Goal: Information Seeking & Learning: Learn about a topic

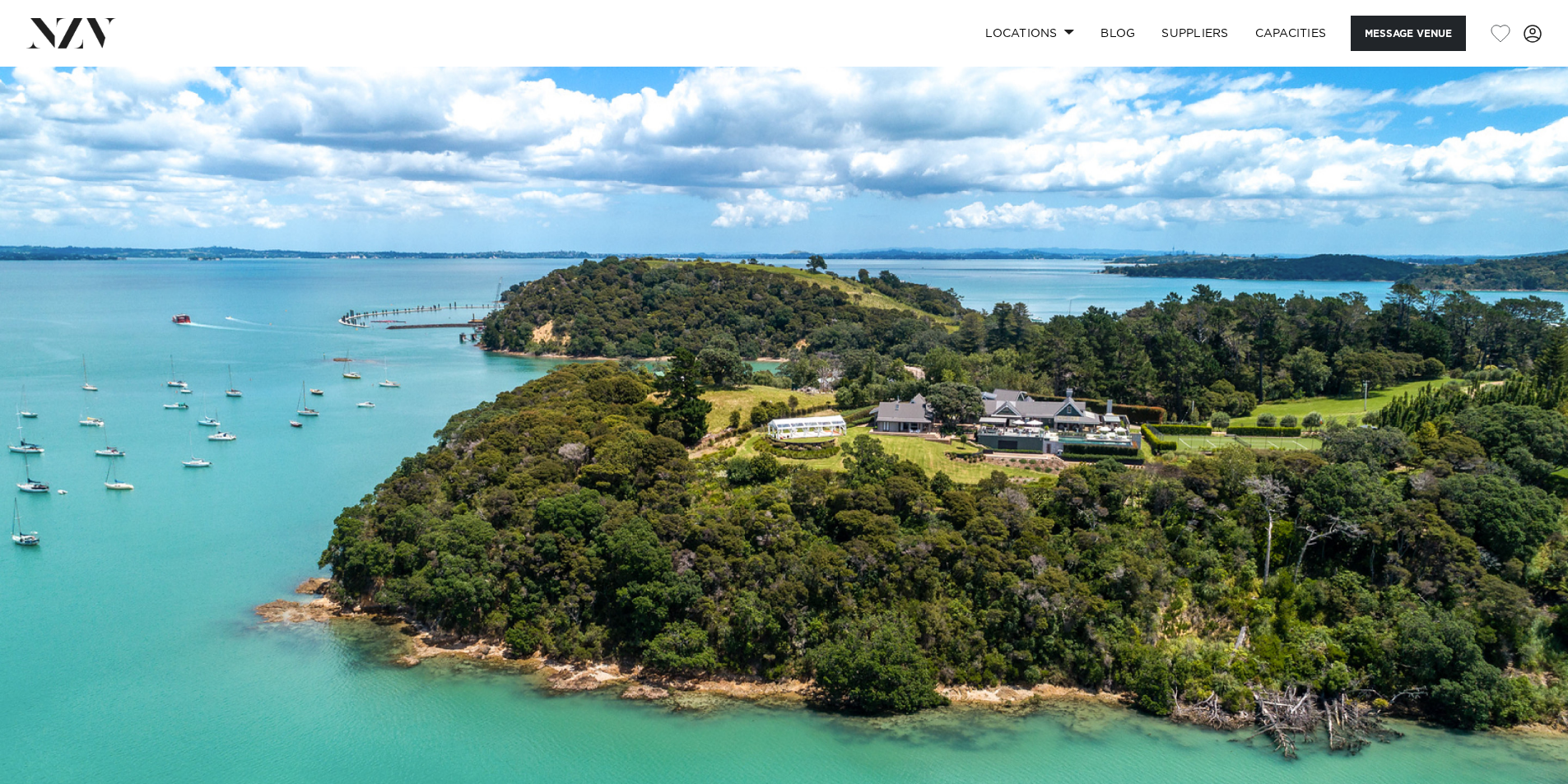
click at [1193, 368] on img at bounding box center [784, 434] width 1568 height 735
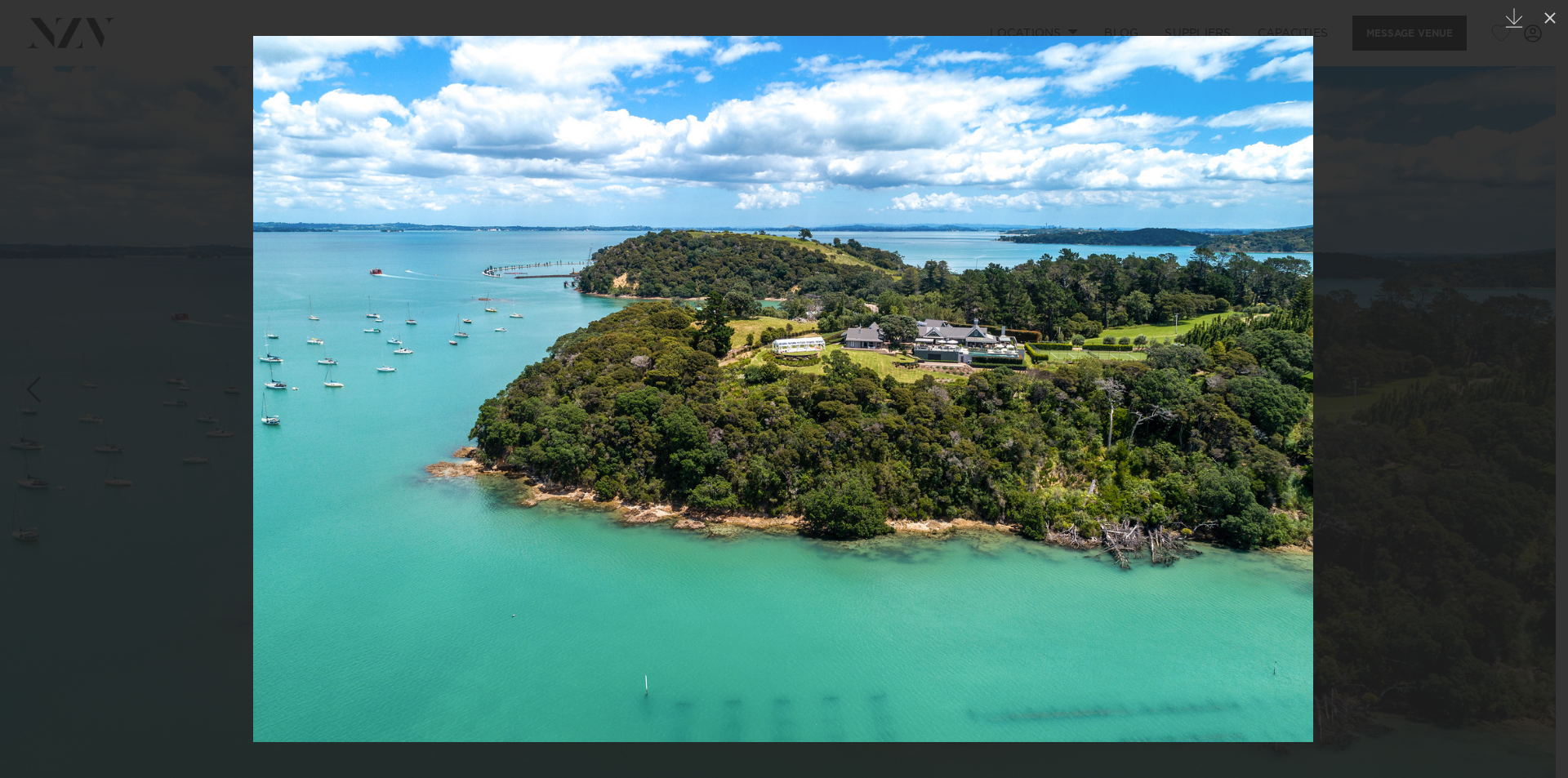
click at [1243, 349] on img at bounding box center [784, 389] width 1060 height 706
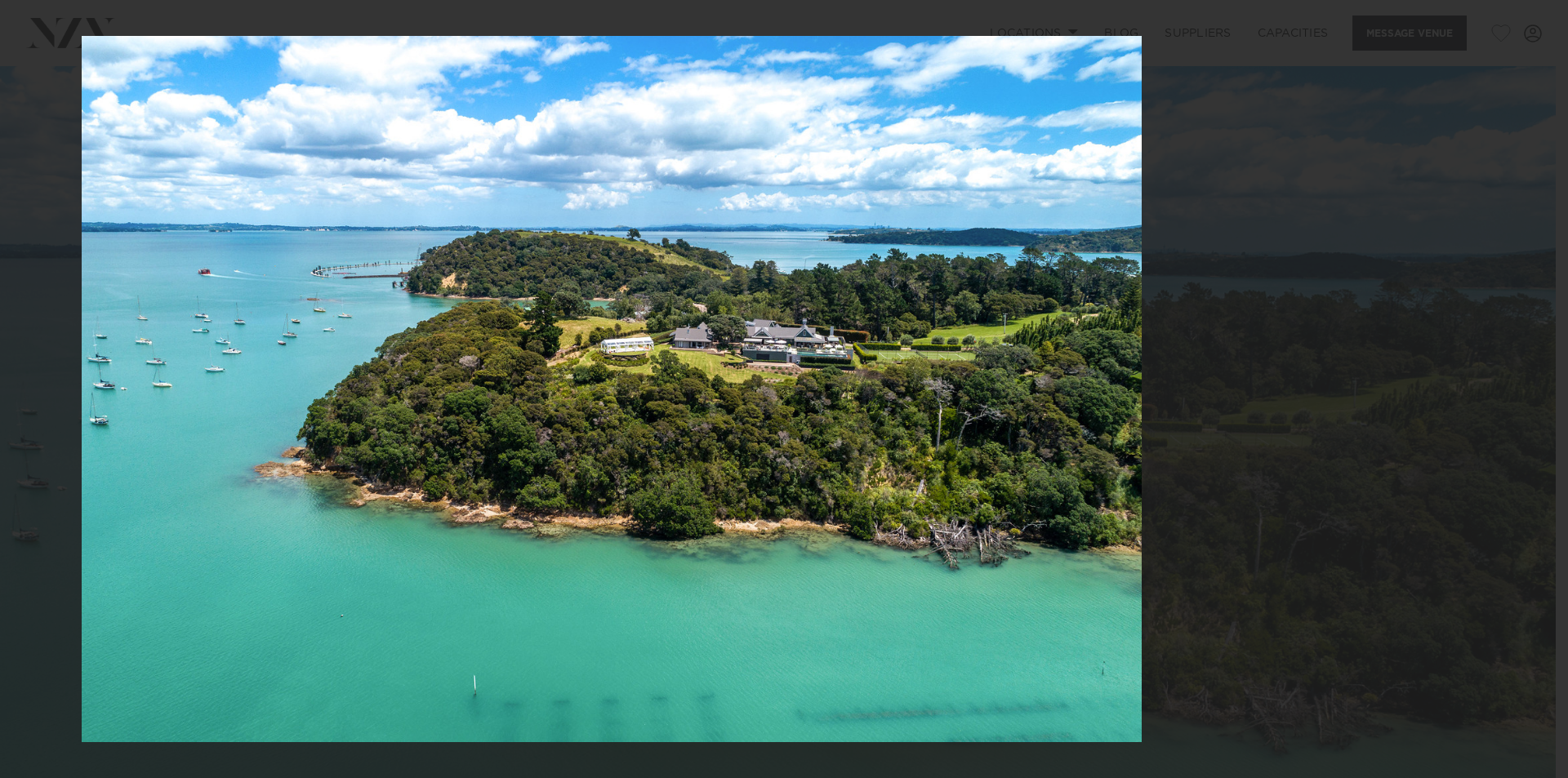
drag, startPoint x: 1152, startPoint y: 378, endPoint x: 127, endPoint y: 349, distance: 1025.4
click at [139, 350] on img at bounding box center [612, 389] width 1060 height 706
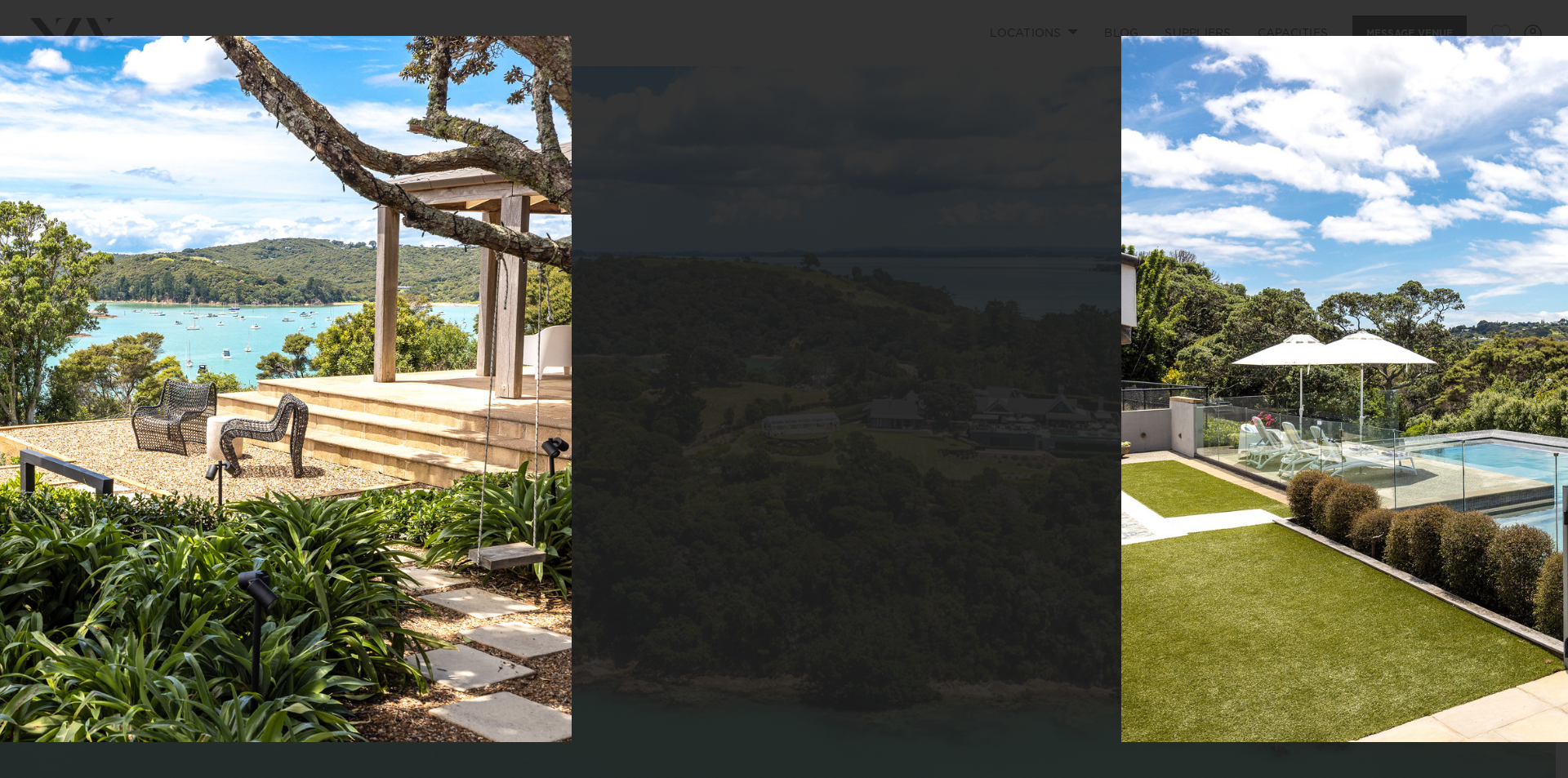
drag, startPoint x: 1120, startPoint y: 417, endPoint x: 308, endPoint y: 420, distance: 812.0
click at [334, 417] on img at bounding box center [42, 389] width 1059 height 706
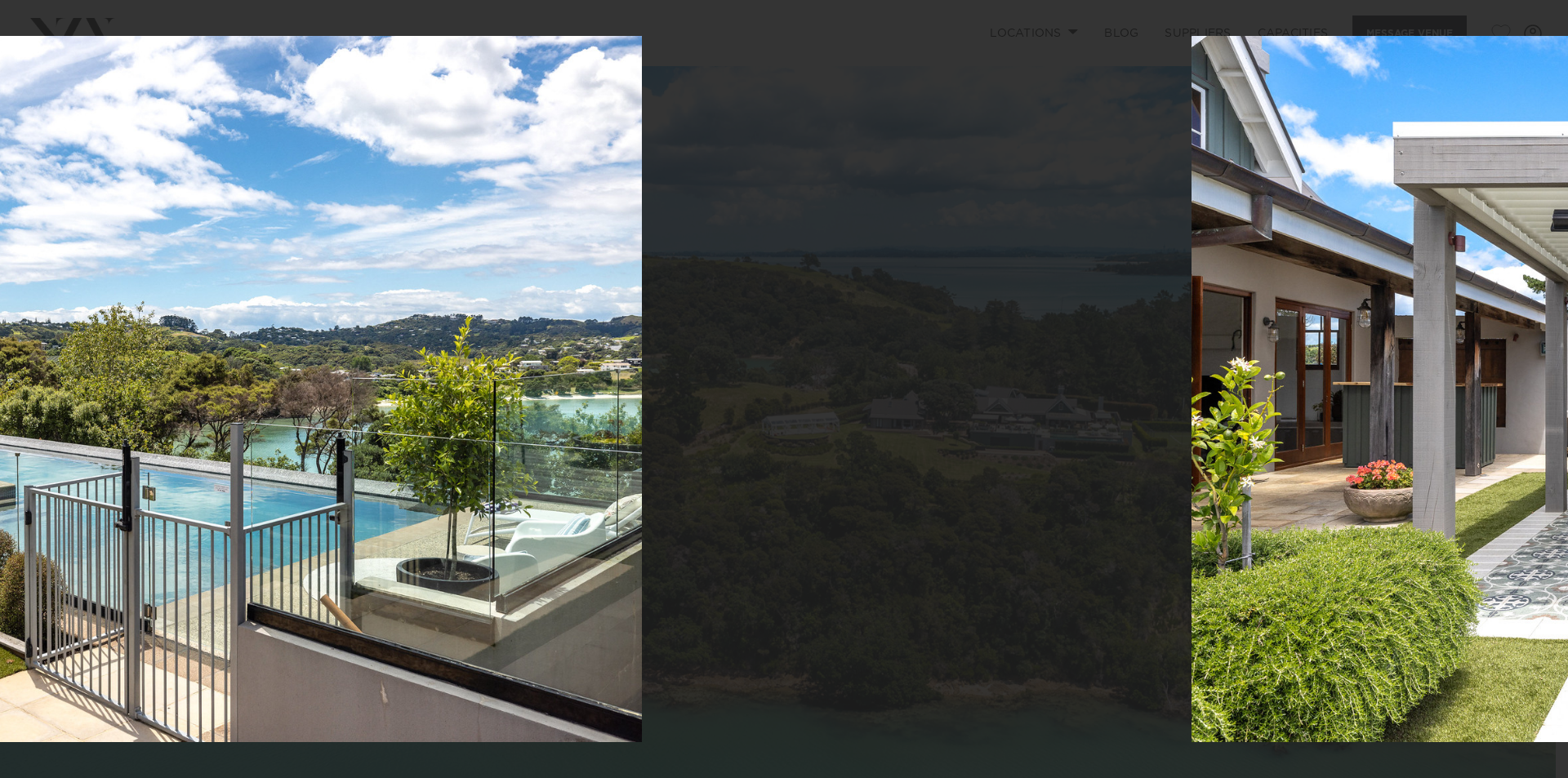
drag, startPoint x: 1276, startPoint y: 475, endPoint x: 533, endPoint y: 473, distance: 743.0
click at [559, 475] on img at bounding box center [112, 389] width 1059 height 706
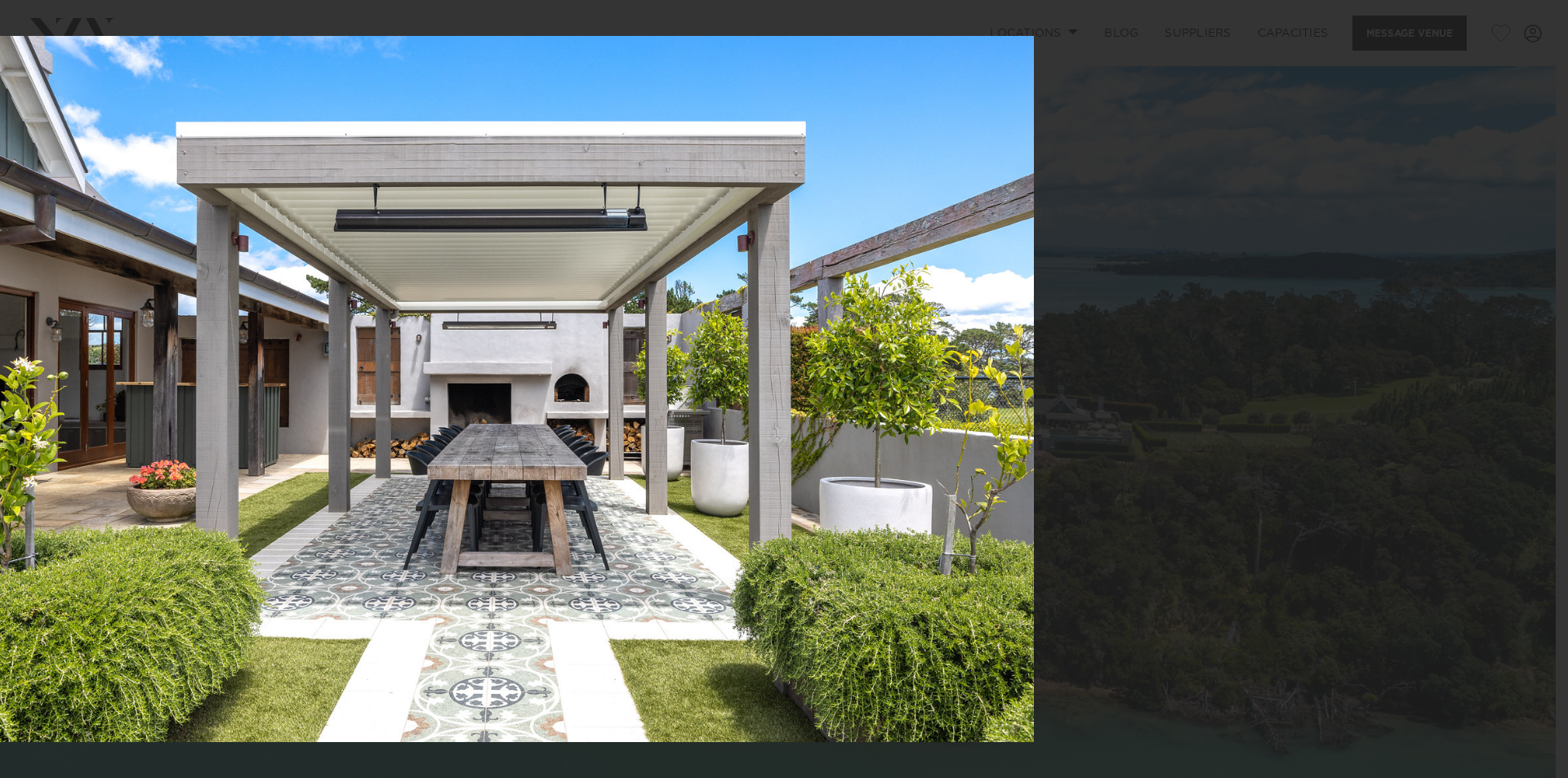
drag, startPoint x: 1173, startPoint y: 453, endPoint x: 532, endPoint y: 508, distance: 643.4
click at [586, 509] on img at bounding box center [504, 389] width 1059 height 706
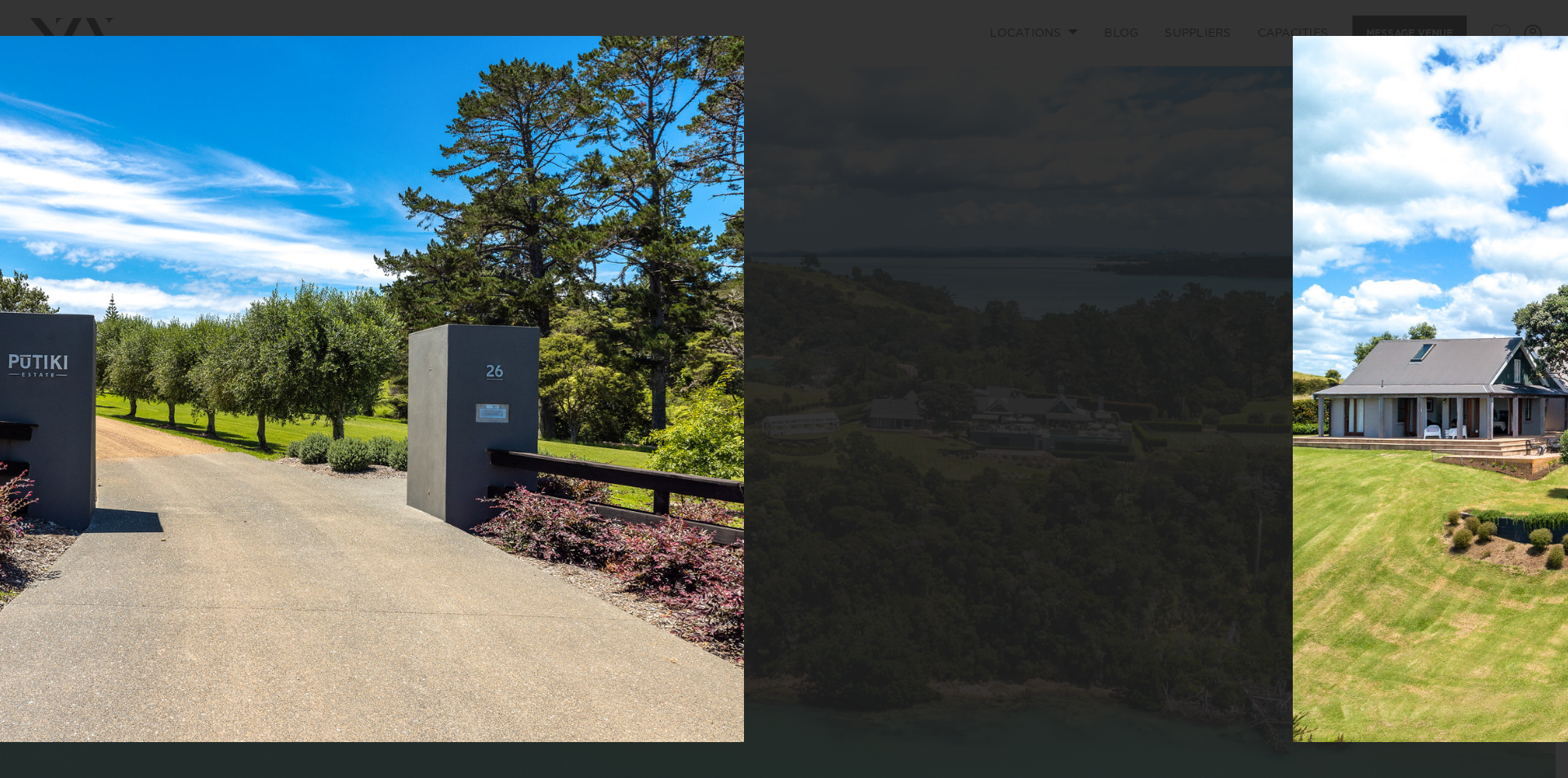
drag, startPoint x: 1250, startPoint y: 446, endPoint x: 628, endPoint y: 446, distance: 622.0
click at [653, 446] on img at bounding box center [214, 389] width 1059 height 706
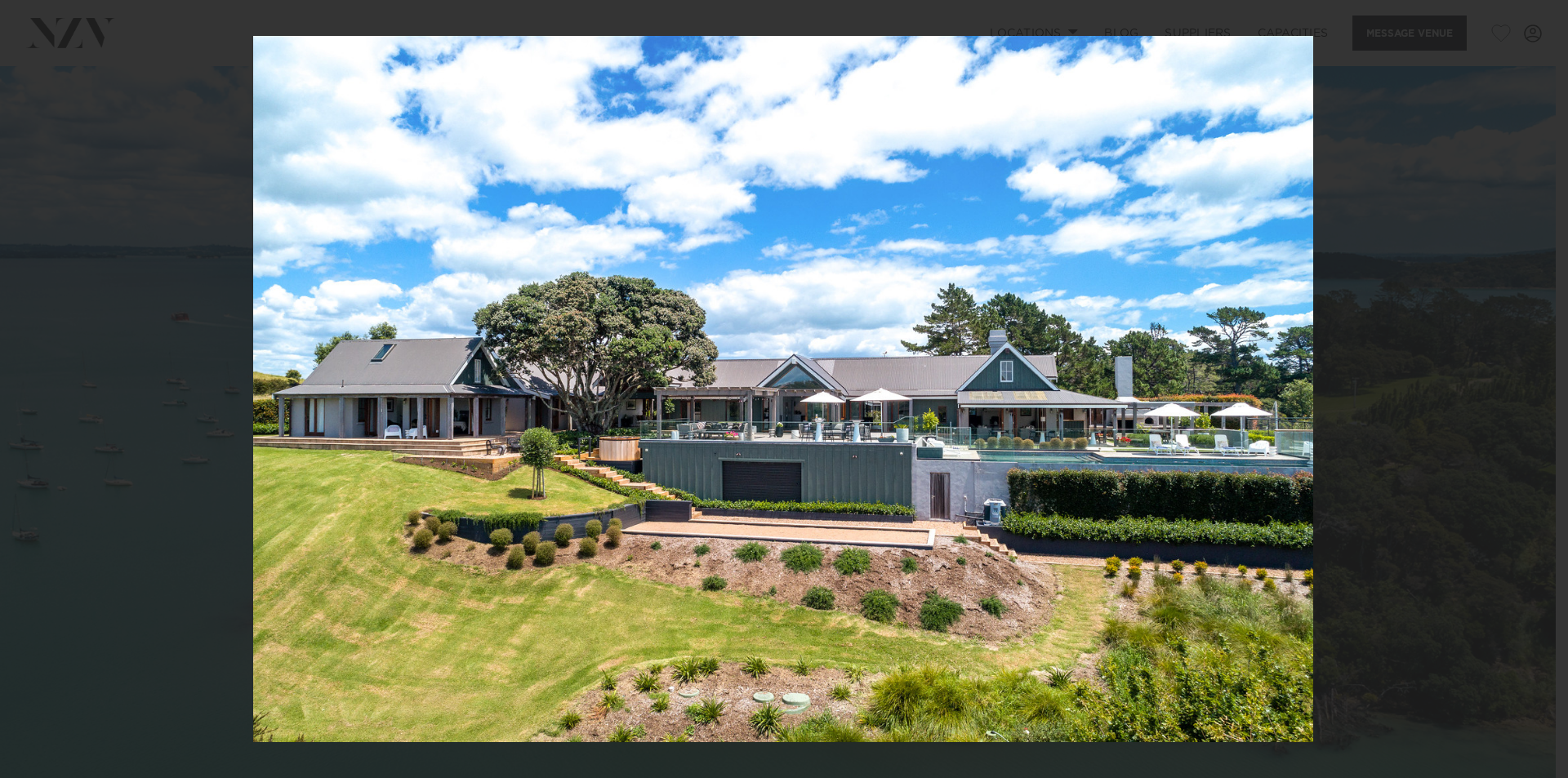
drag, startPoint x: 1210, startPoint y: 408, endPoint x: 339, endPoint y: 408, distance: 871.0
click at [344, 408] on img at bounding box center [784, 389] width 1060 height 706
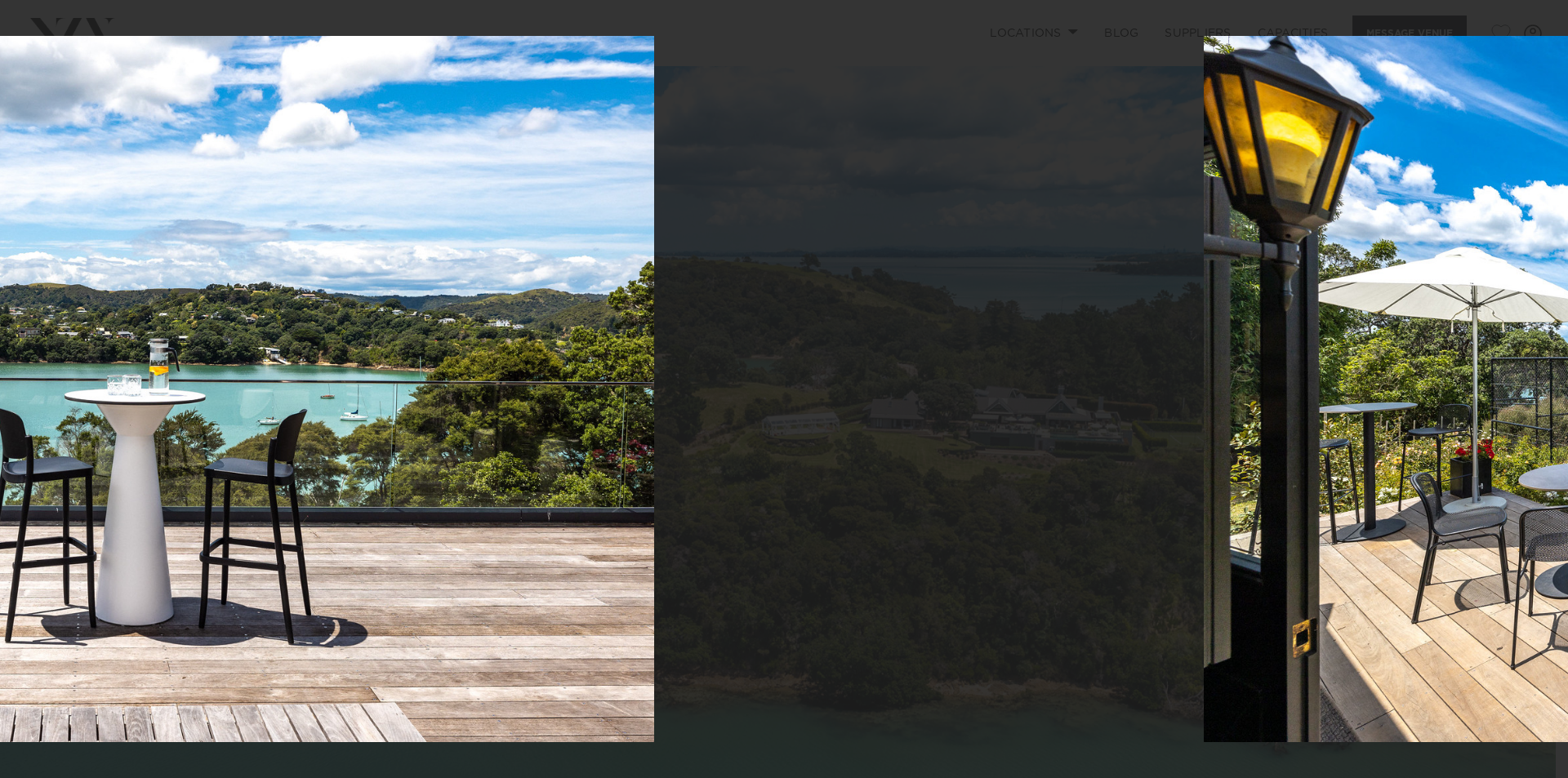
drag, startPoint x: 942, startPoint y: 372, endPoint x: 517, endPoint y: 431, distance: 429.1
click at [156, 389] on img at bounding box center [124, 389] width 1059 height 706
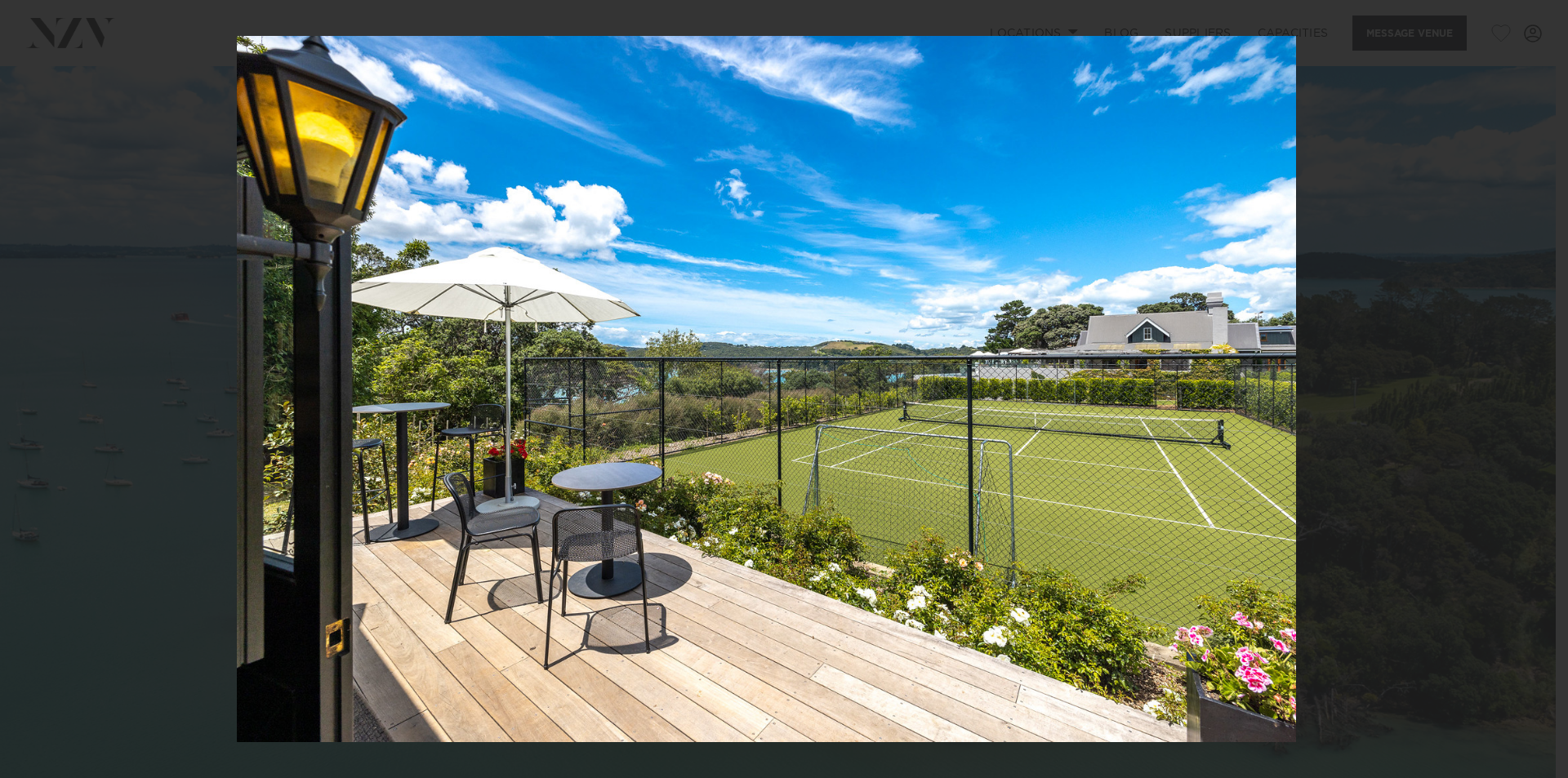
drag, startPoint x: 983, startPoint y: 442, endPoint x: 23, endPoint y: 441, distance: 960.0
click at [237, 442] on img at bounding box center [766, 389] width 1059 height 706
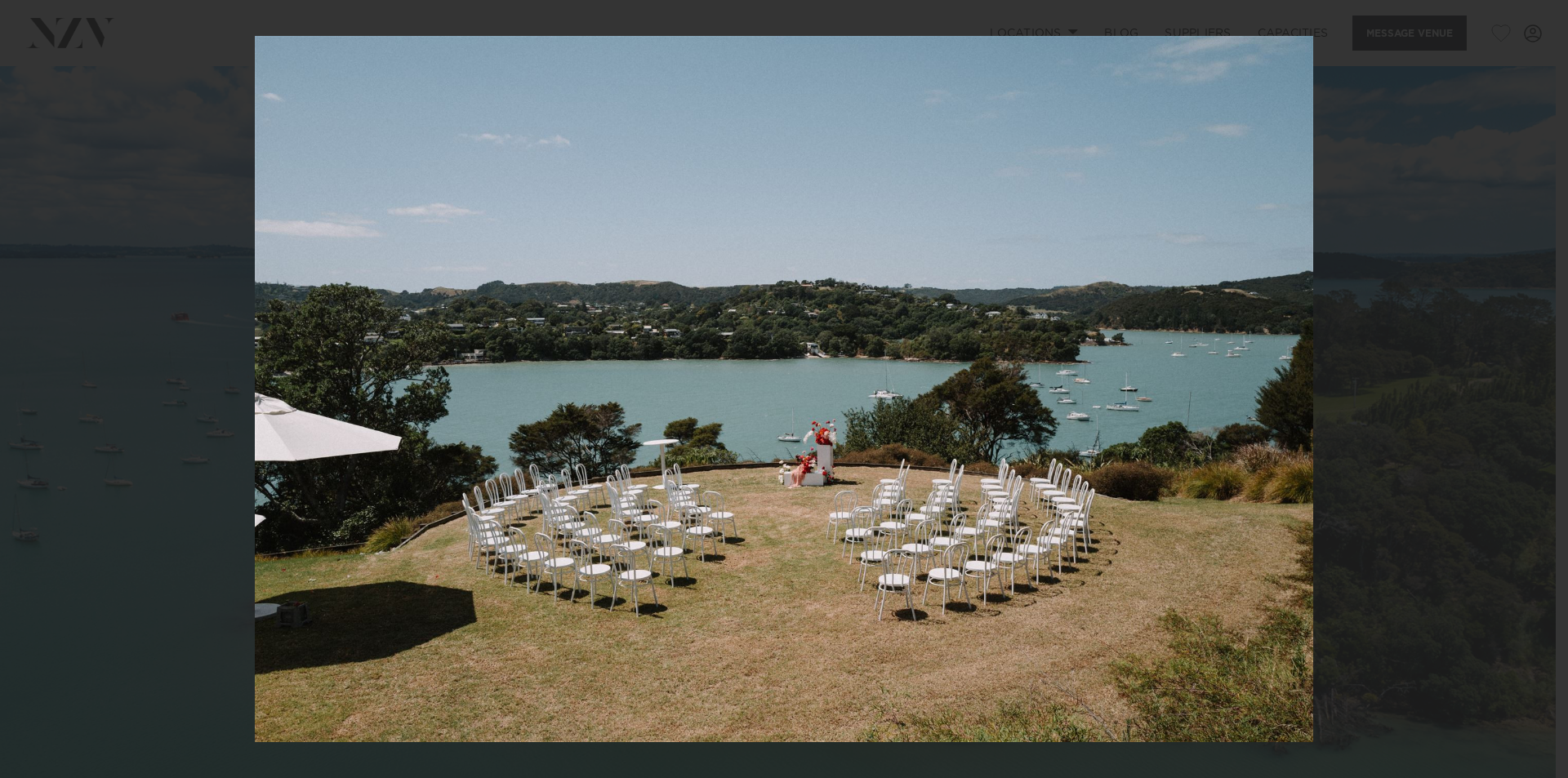
drag, startPoint x: 844, startPoint y: 413, endPoint x: 143, endPoint y: 413, distance: 701.0
click at [255, 413] on img at bounding box center [784, 389] width 1058 height 706
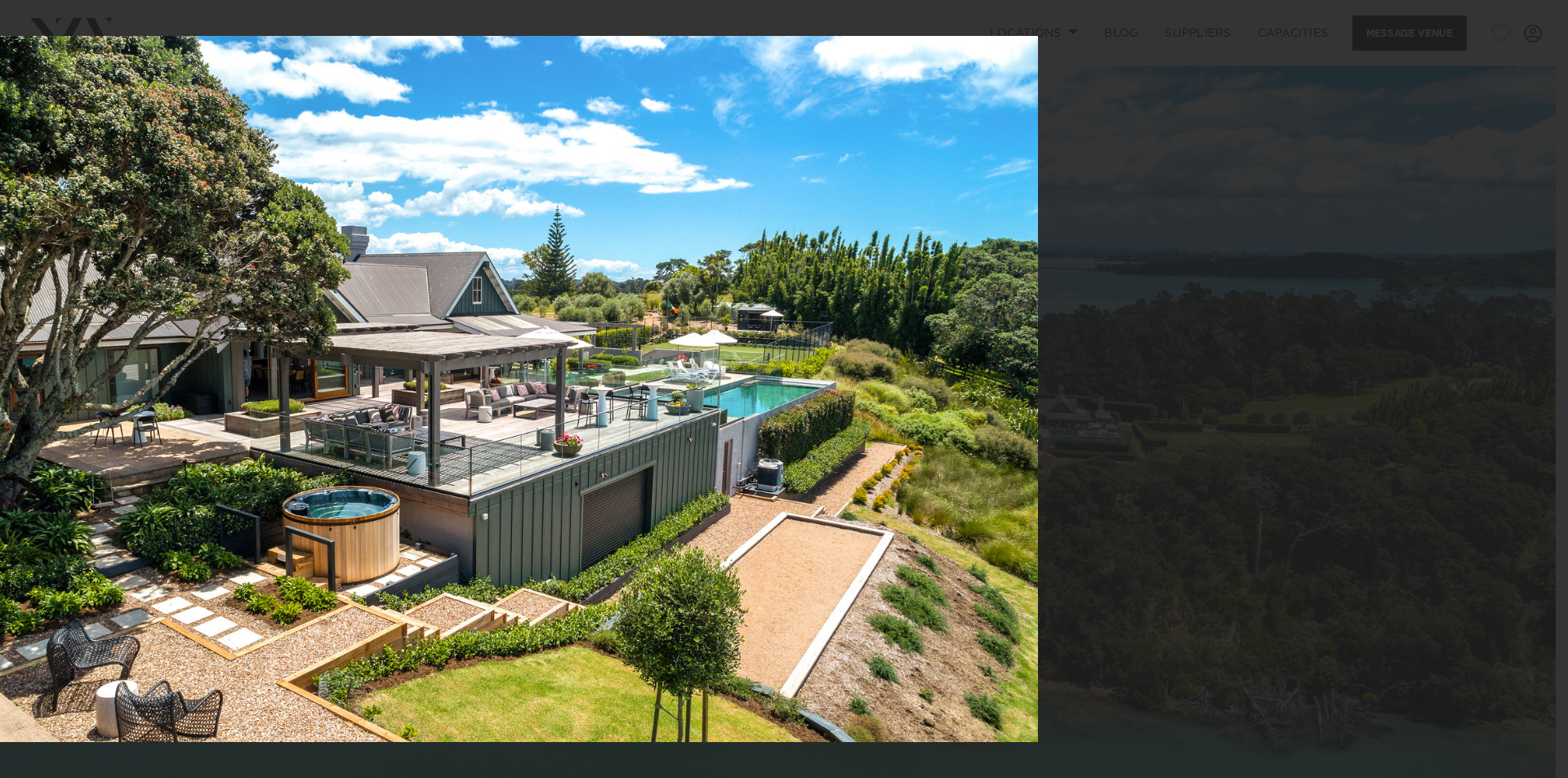
drag, startPoint x: 1107, startPoint y: 432, endPoint x: 14, endPoint y: 452, distance: 1093.2
click at [43, 452] on img at bounding box center [508, 389] width 1060 height 706
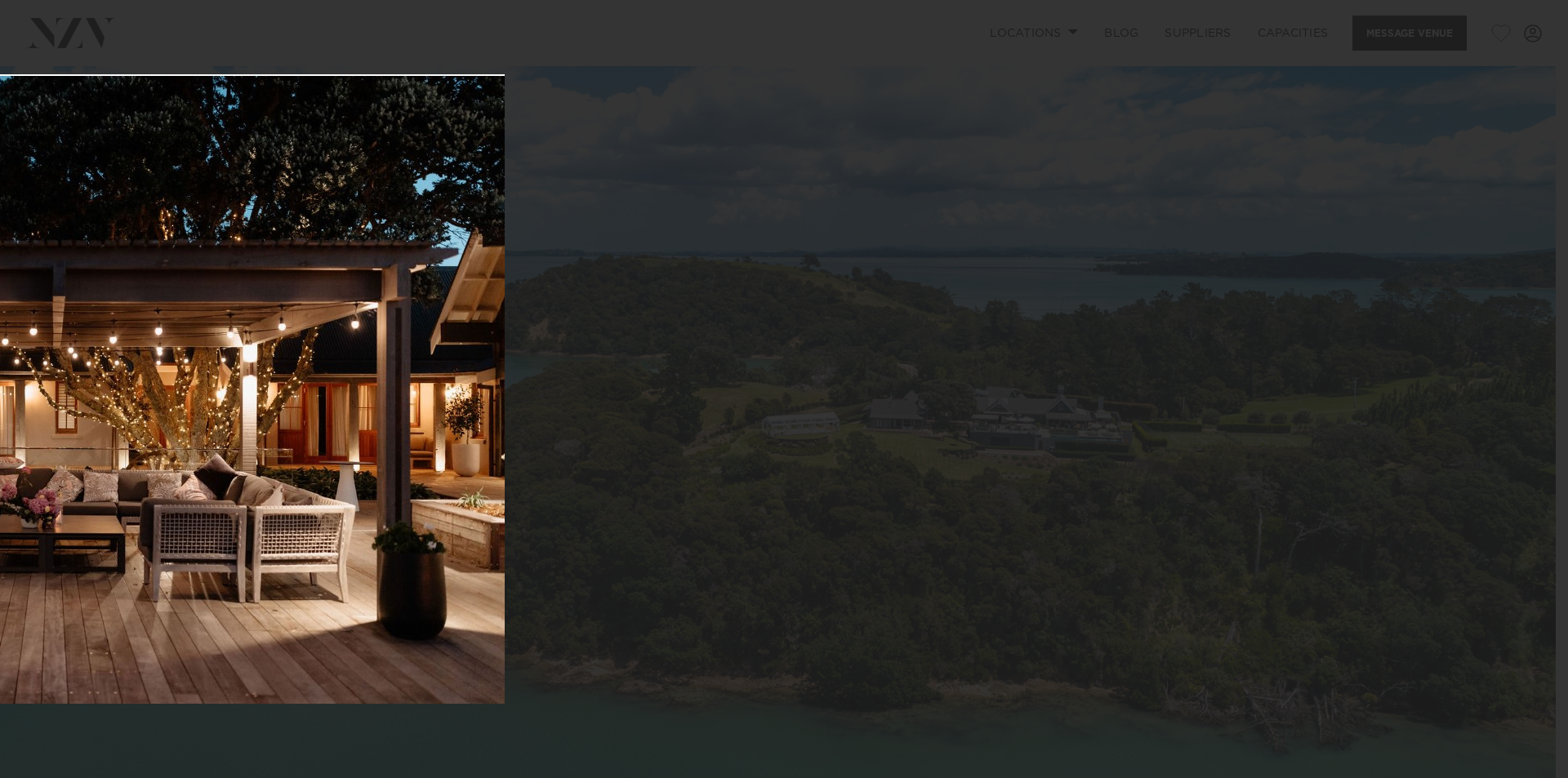
drag, startPoint x: 1102, startPoint y: 416, endPoint x: 65, endPoint y: 491, distance: 1039.7
click at [65, 491] on img at bounding box center [34, 389] width 941 height 630
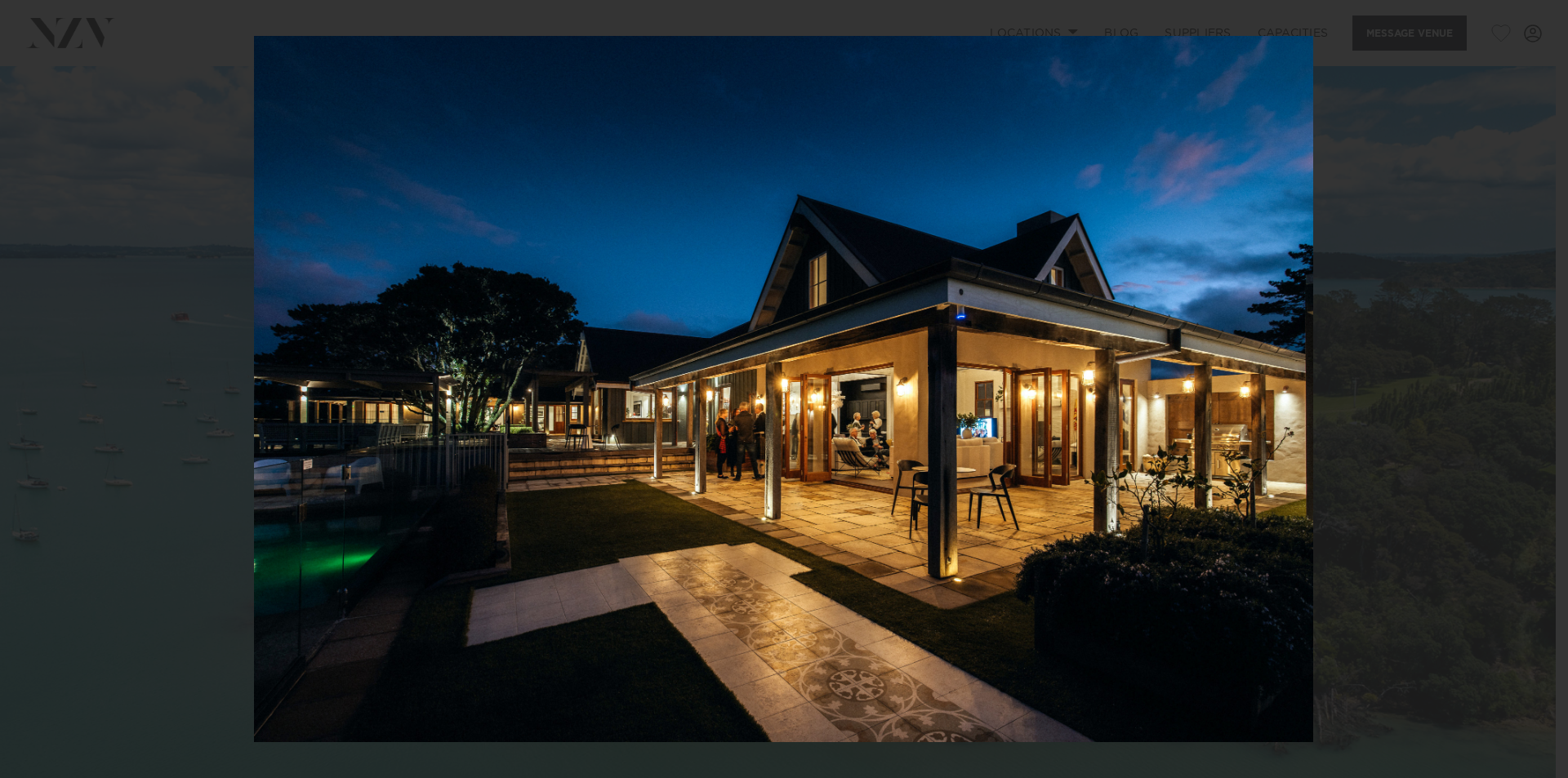
drag, startPoint x: 1436, startPoint y: 394, endPoint x: 414, endPoint y: 394, distance: 1022.0
click at [420, 394] on div at bounding box center [784, 389] width 1568 height 778
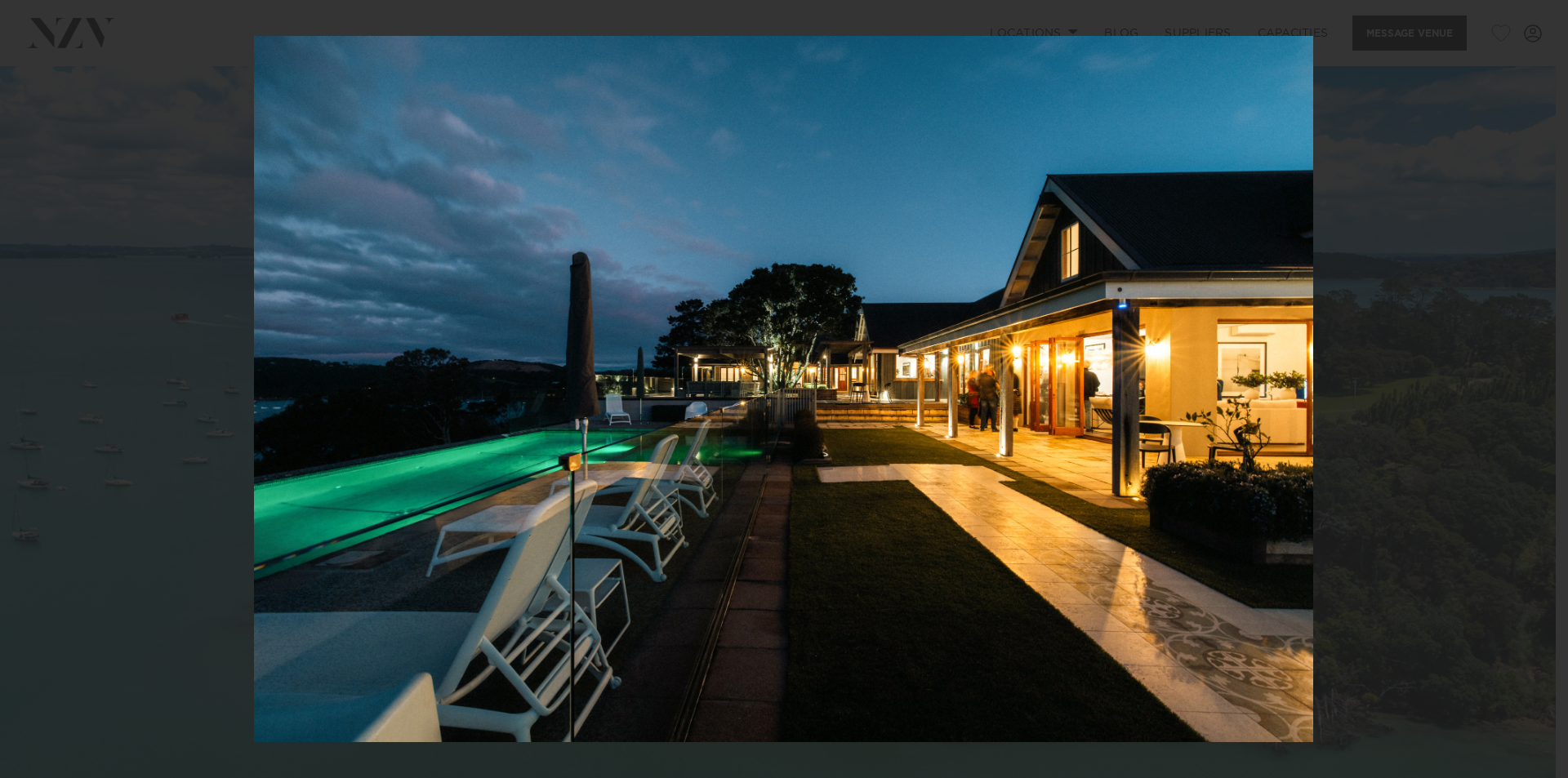
drag, startPoint x: 1408, startPoint y: 411, endPoint x: 157, endPoint y: 381, distance: 1251.4
click at [224, 392] on div at bounding box center [784, 389] width 1568 height 778
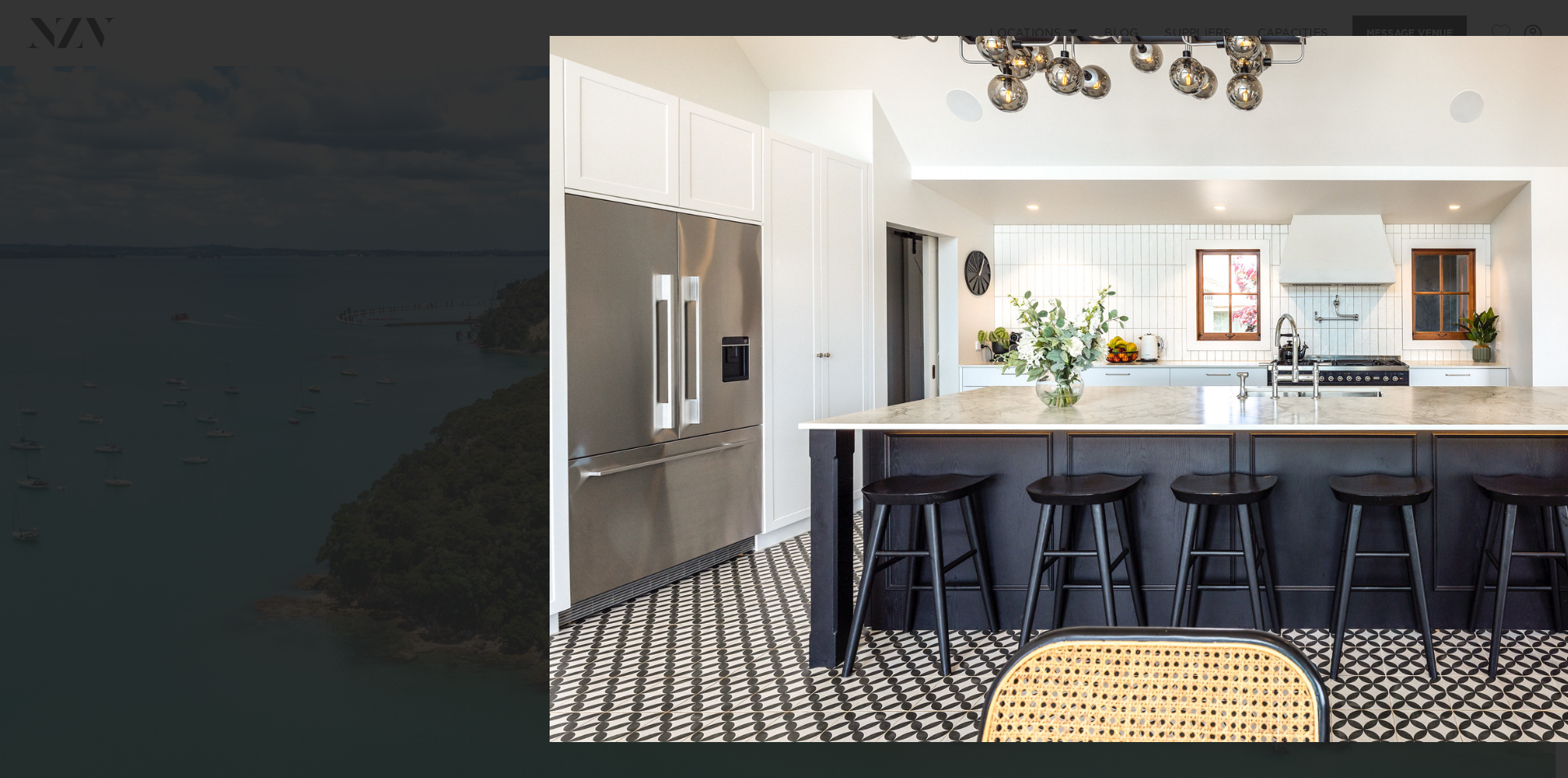
drag, startPoint x: 1466, startPoint y: 329, endPoint x: 0, endPoint y: 322, distance: 1466.0
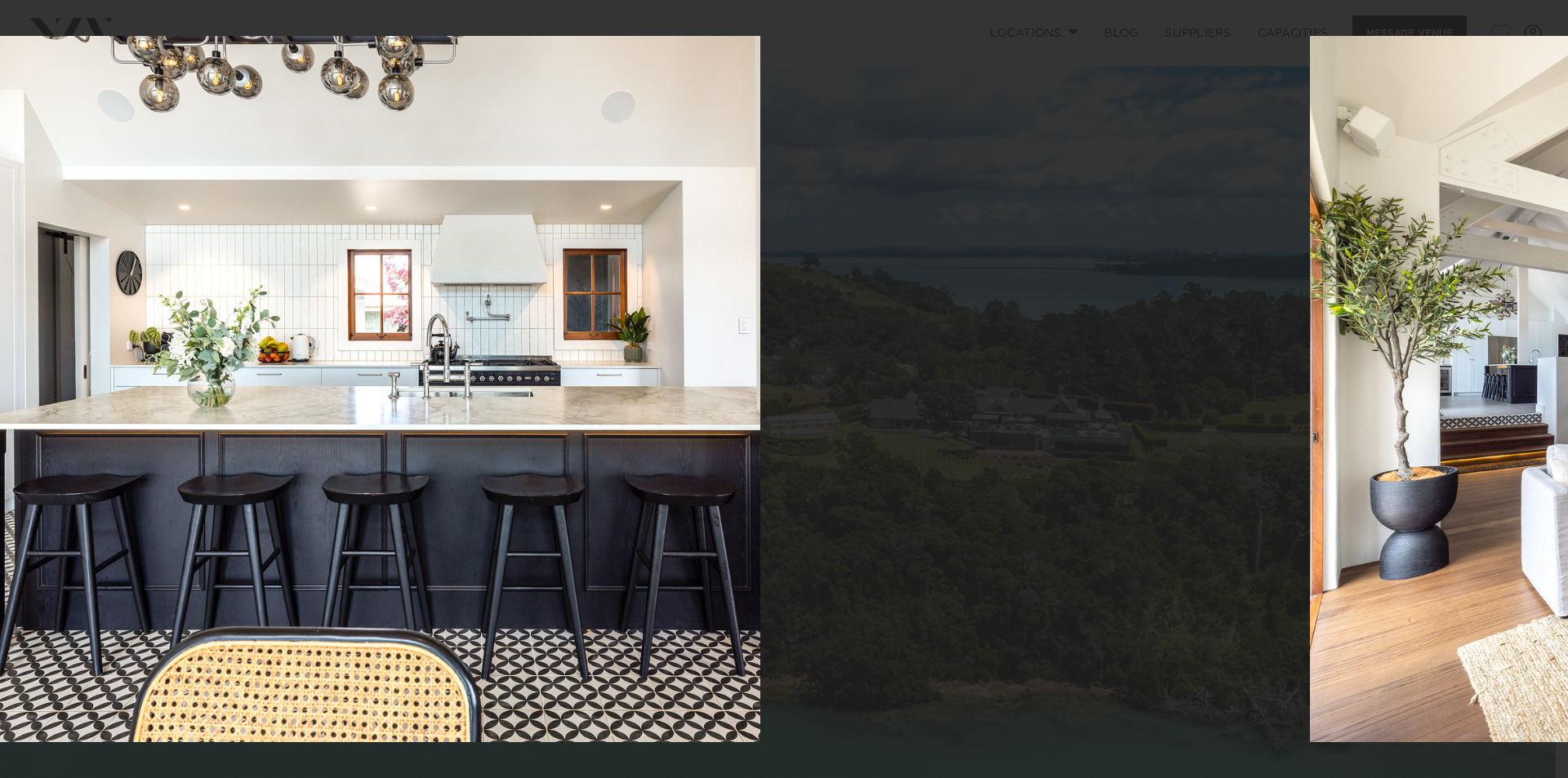
drag, startPoint x: 1079, startPoint y: 386, endPoint x: 211, endPoint y: 386, distance: 868.0
click at [211, 386] on div at bounding box center [230, 389] width 1568 height 778
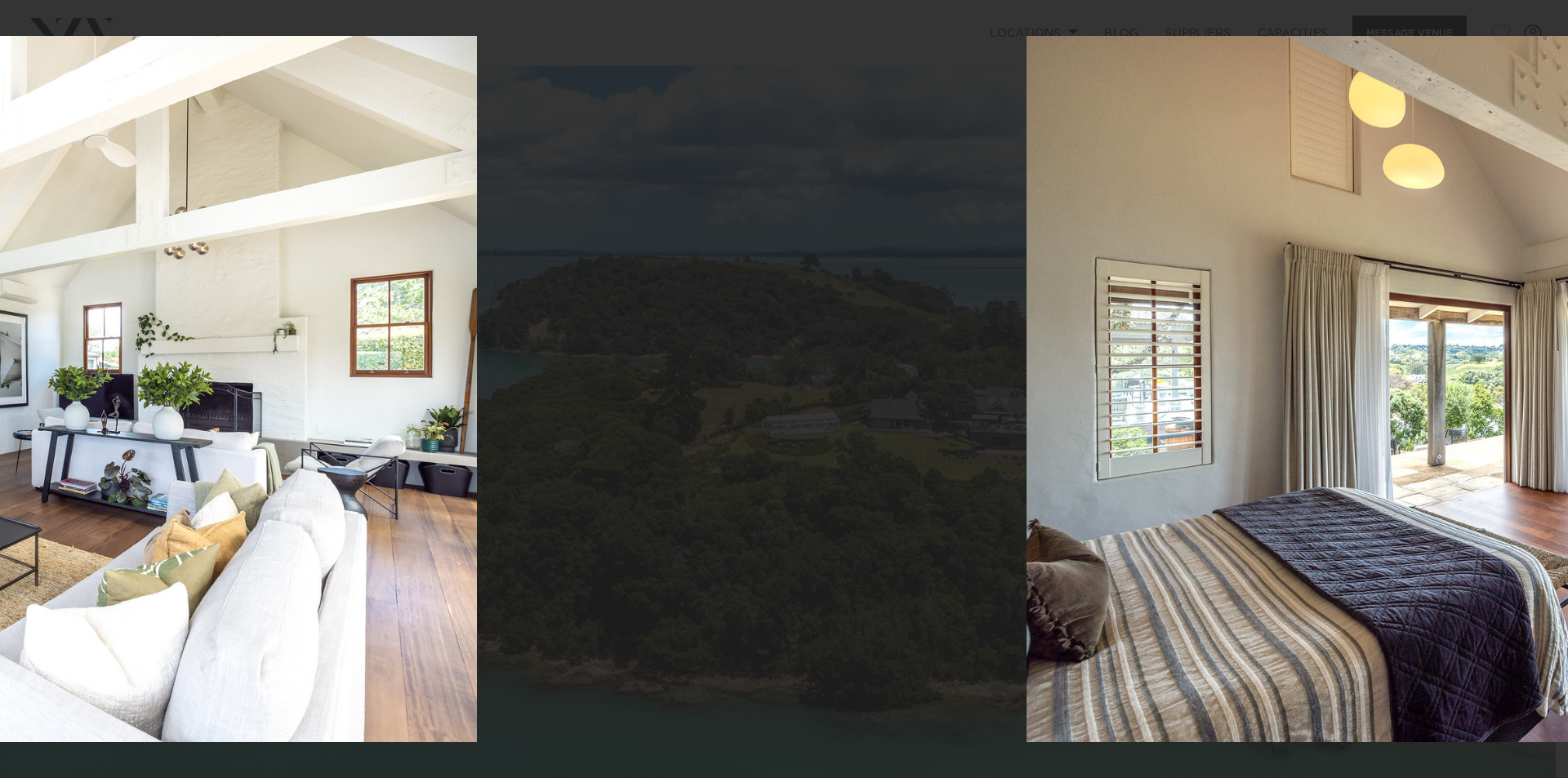
drag, startPoint x: 1153, startPoint y: 411, endPoint x: 23, endPoint y: 388, distance: 1130.2
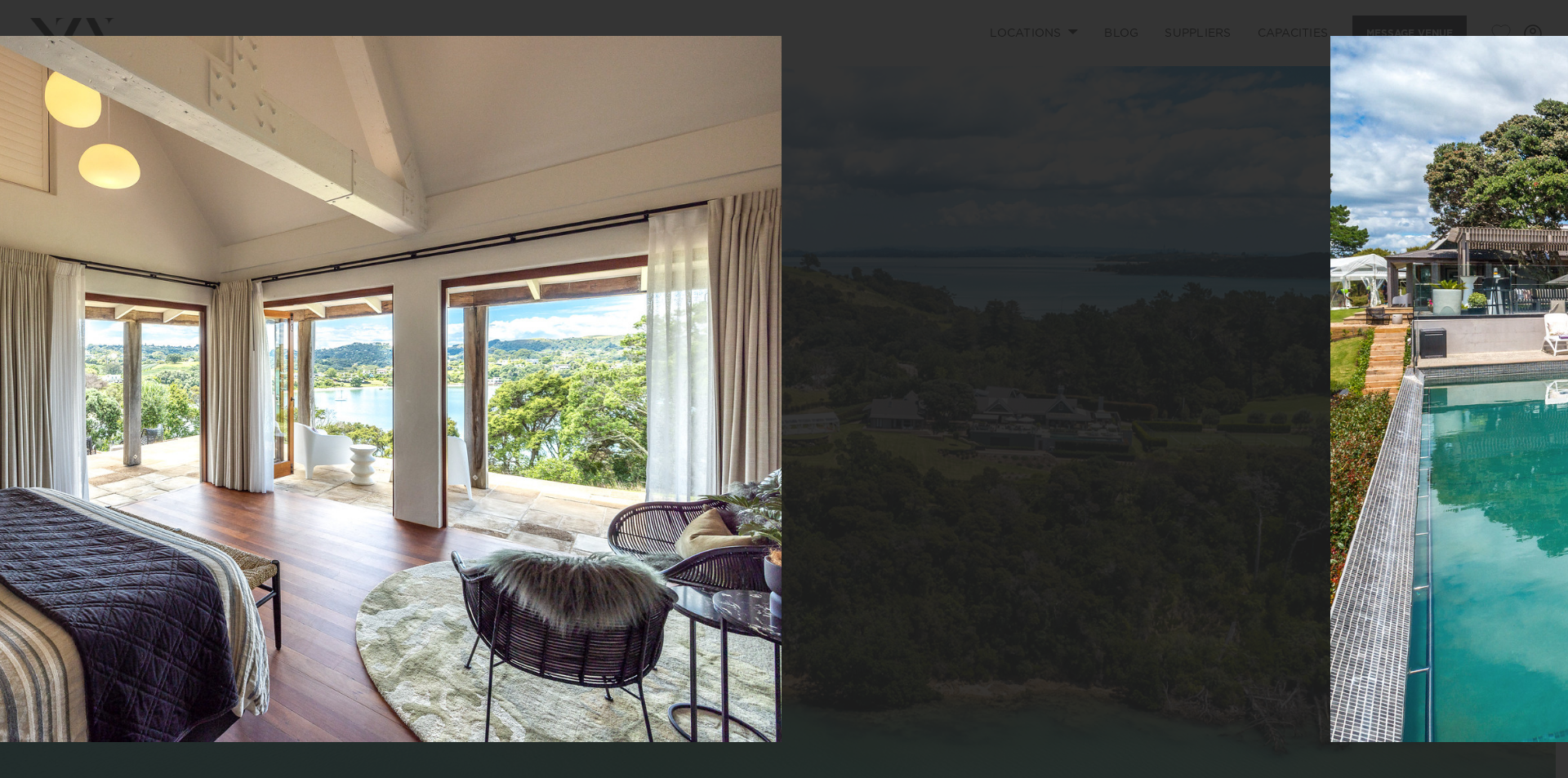
drag, startPoint x: 1424, startPoint y: 426, endPoint x: 7, endPoint y: 410, distance: 1417.1
click at [0, 418] on div at bounding box center [252, 389] width 1568 height 778
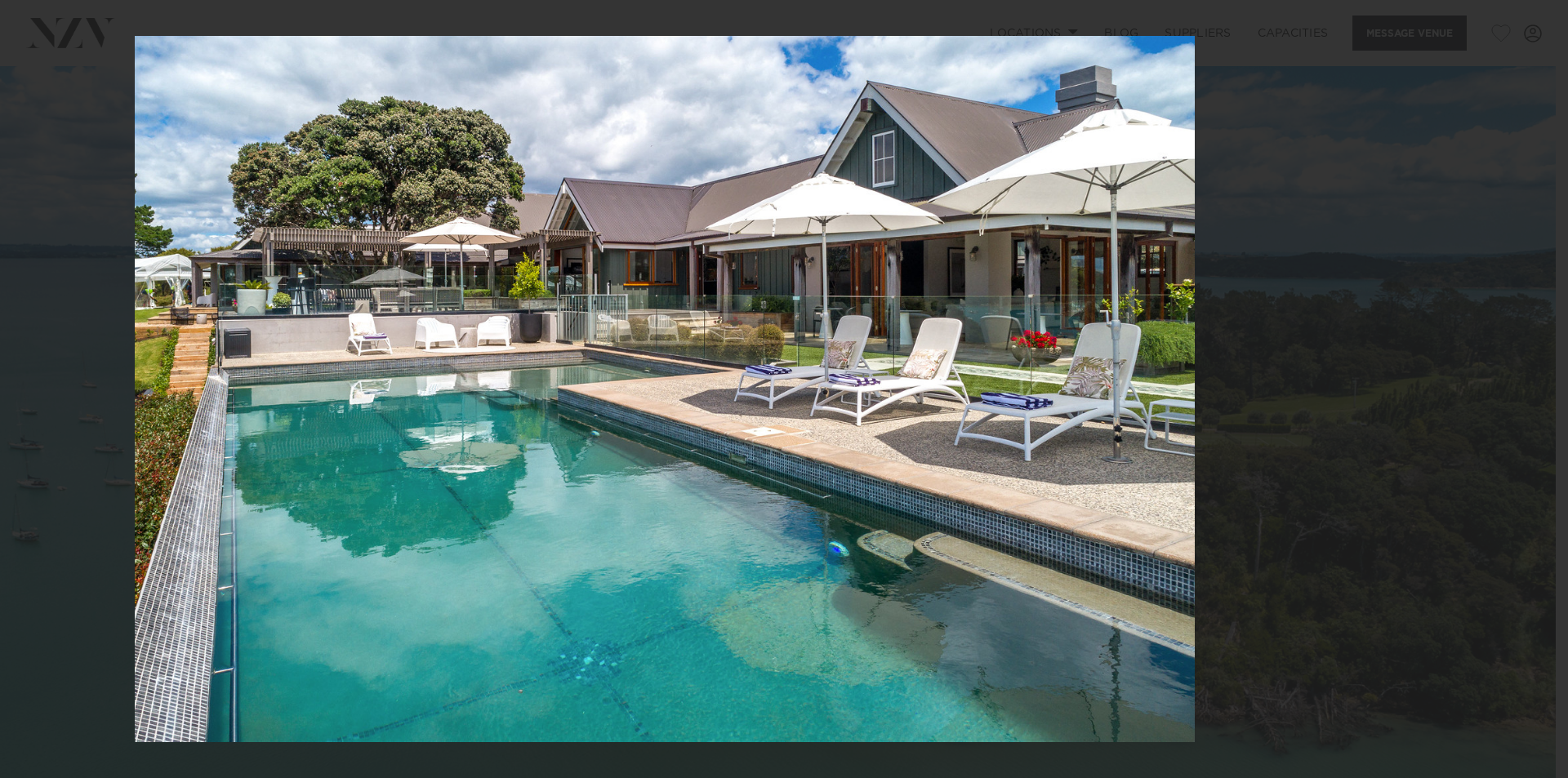
drag, startPoint x: 1201, startPoint y: 356, endPoint x: 136, endPoint y: 368, distance: 1065.1
click at [147, 368] on div at bounding box center [665, 389] width 1568 height 778
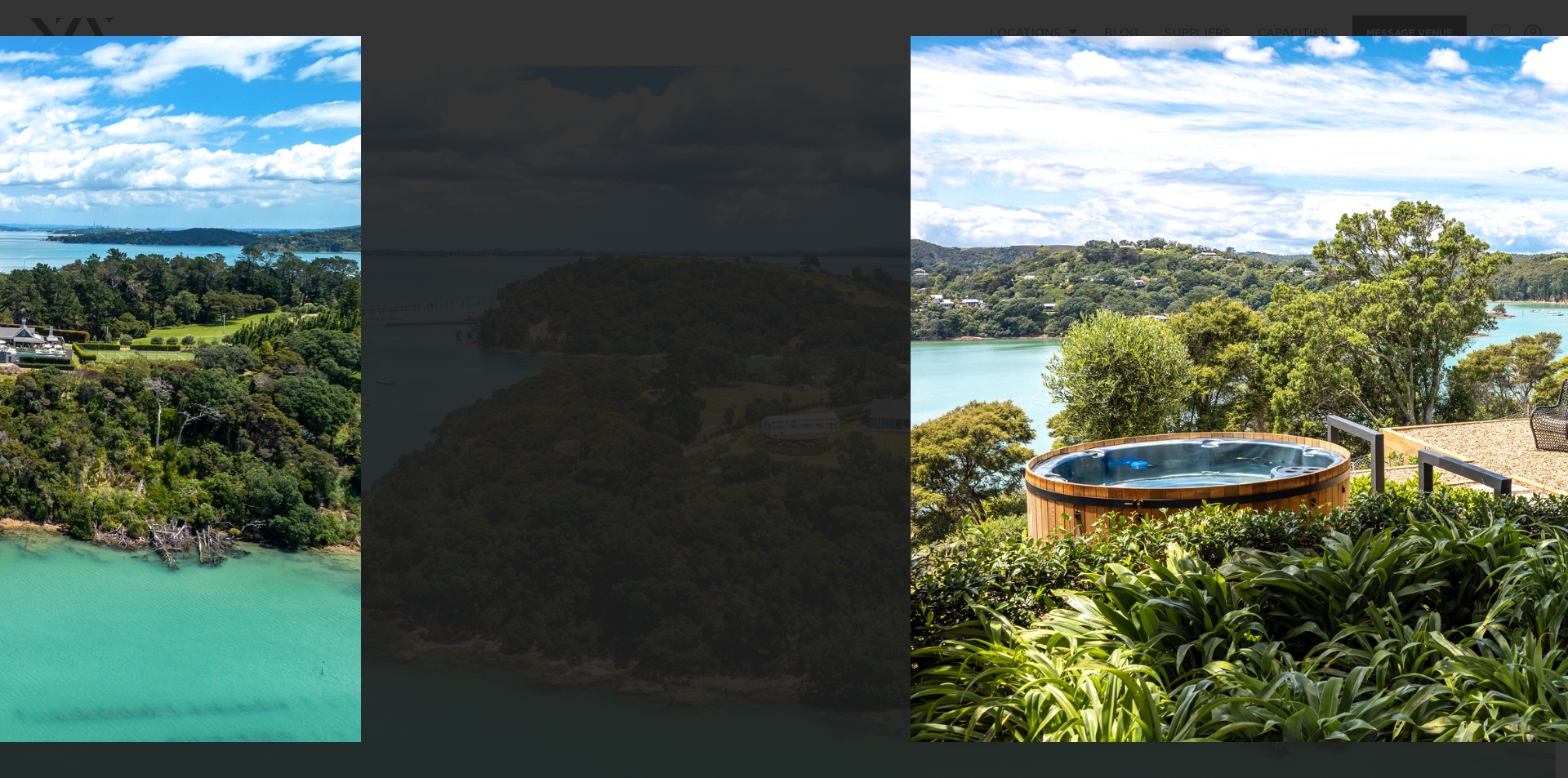
drag, startPoint x: 1196, startPoint y: 384, endPoint x: 125, endPoint y: 401, distance: 1071.1
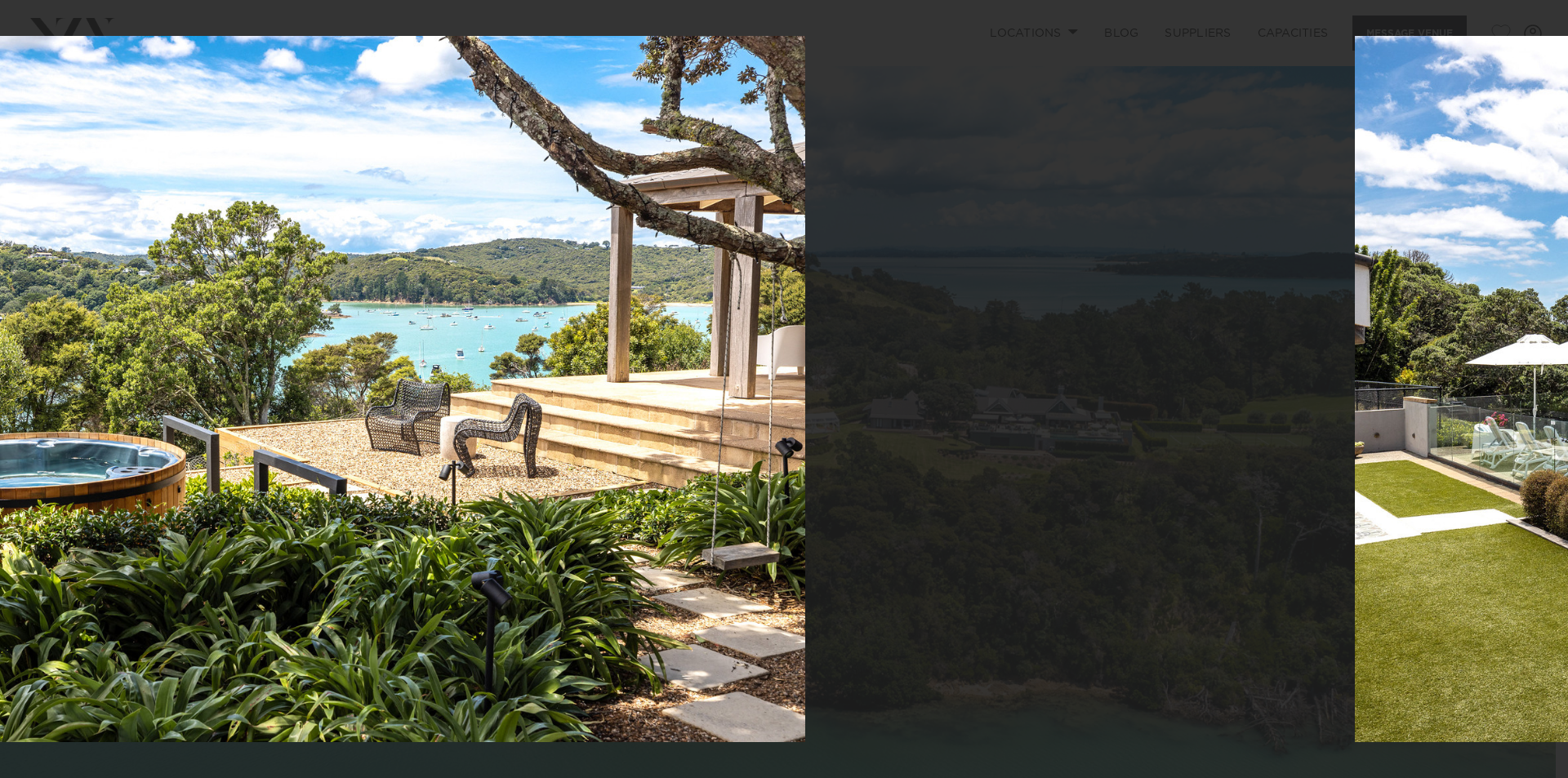
drag, startPoint x: 1236, startPoint y: 360, endPoint x: 103, endPoint y: 305, distance: 1134.3
click at [23, 314] on img at bounding box center [275, 389] width 1059 height 706
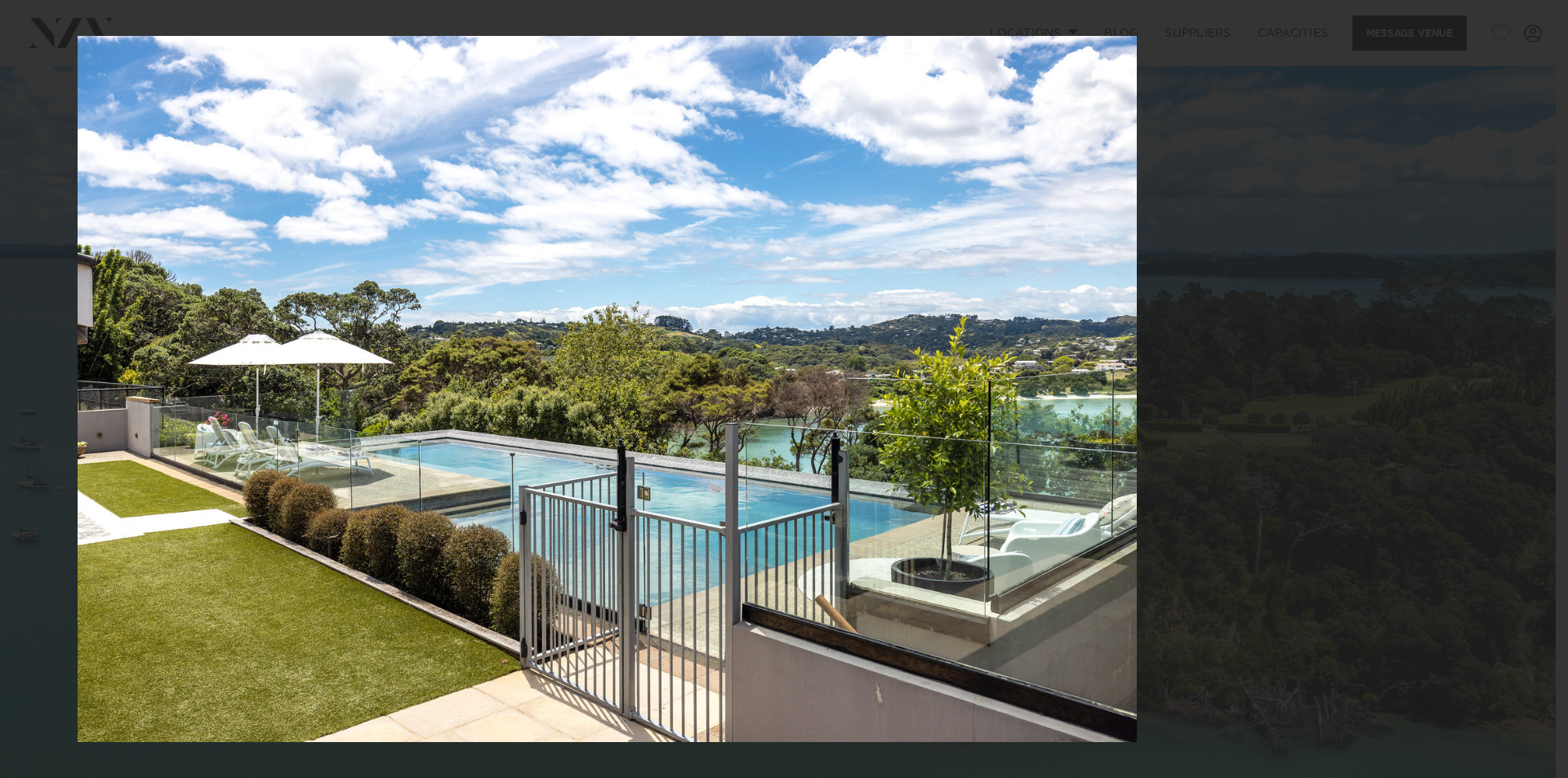
drag, startPoint x: 1428, startPoint y: 362, endPoint x: 0, endPoint y: 347, distance: 1428.1
click at [0, 354] on div at bounding box center [607, 389] width 1568 height 778
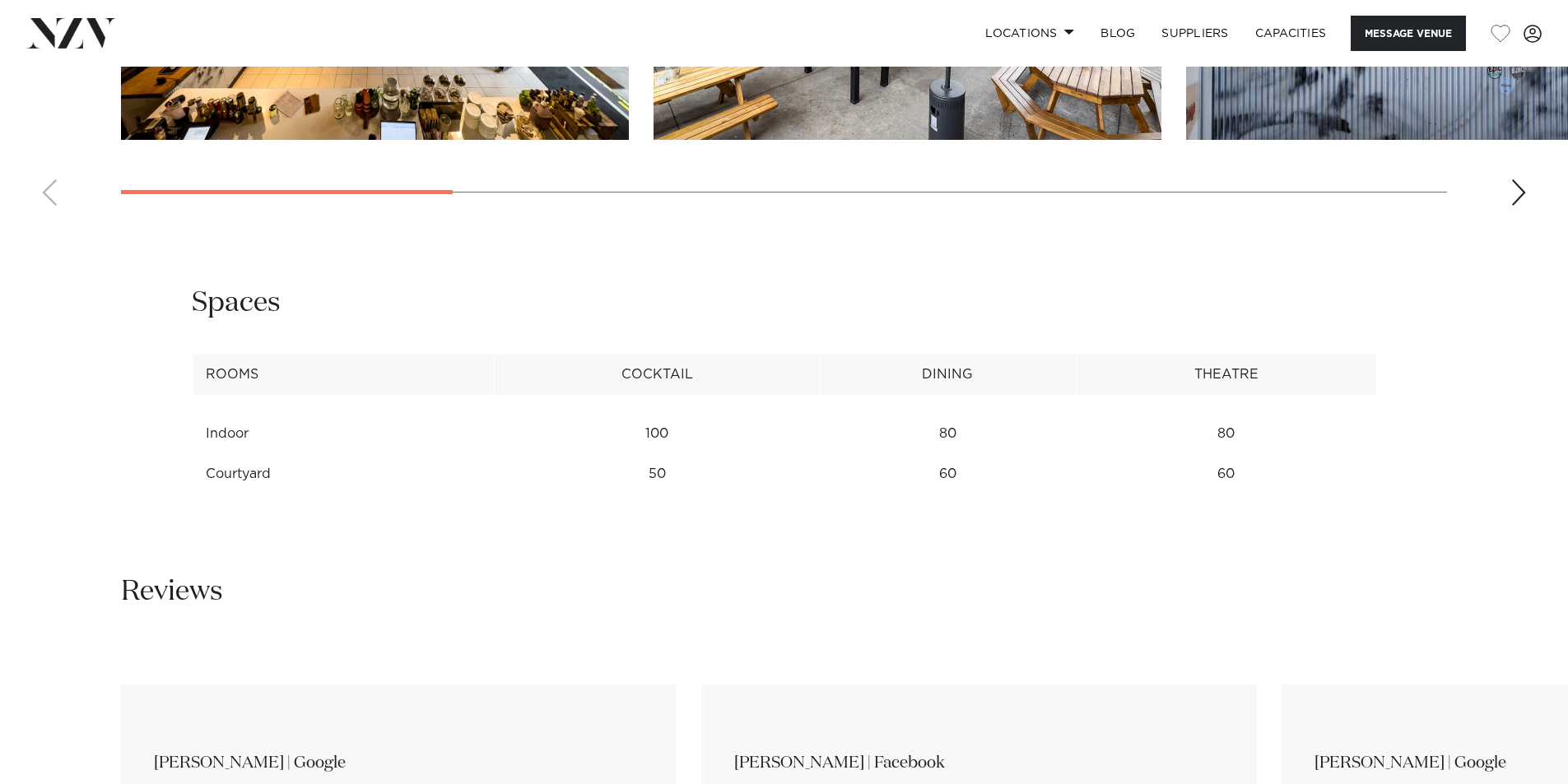
scroll to position [1564, 0]
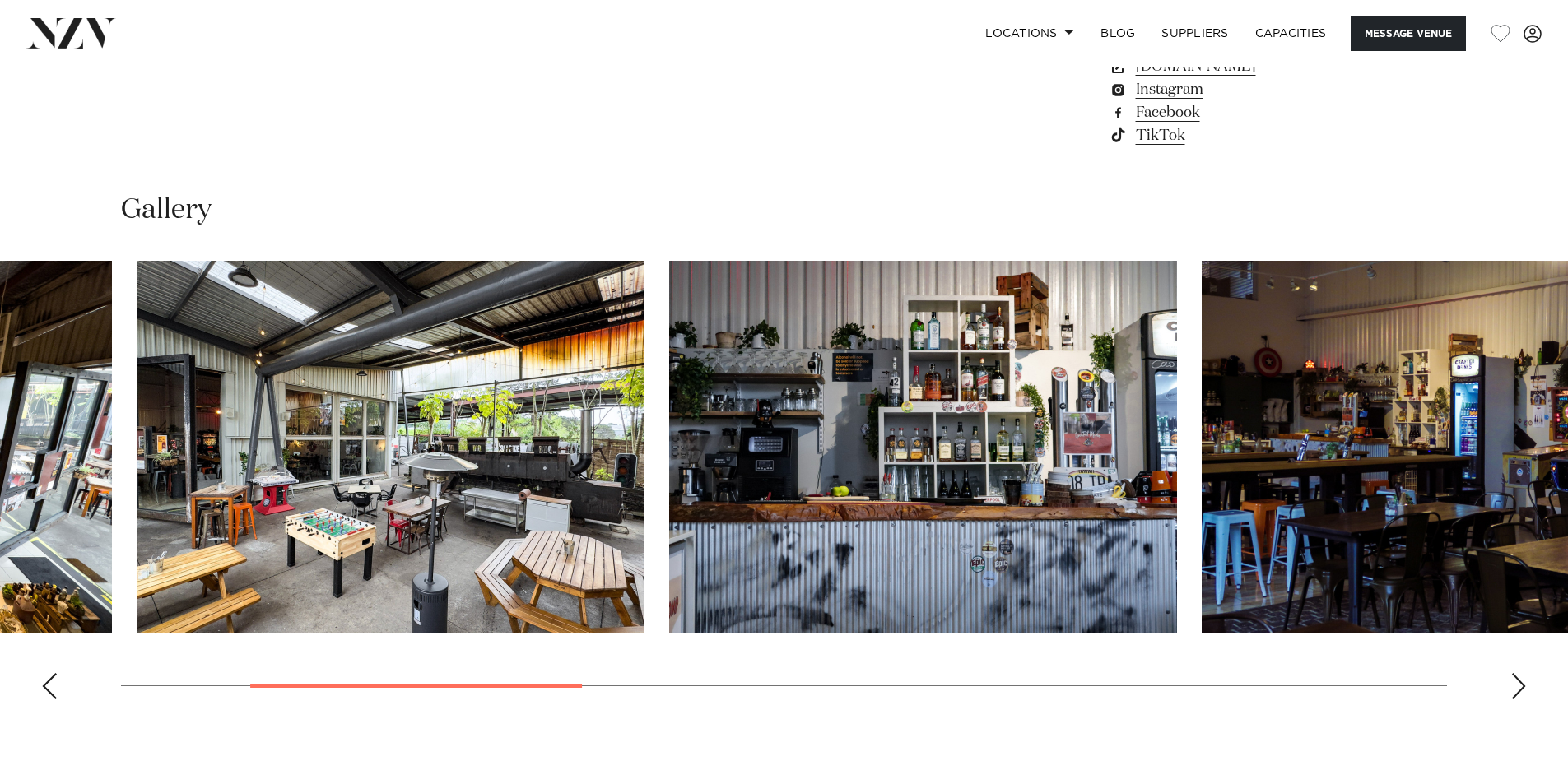
click at [669, 511] on img "3 / 10" at bounding box center [923, 447] width 508 height 373
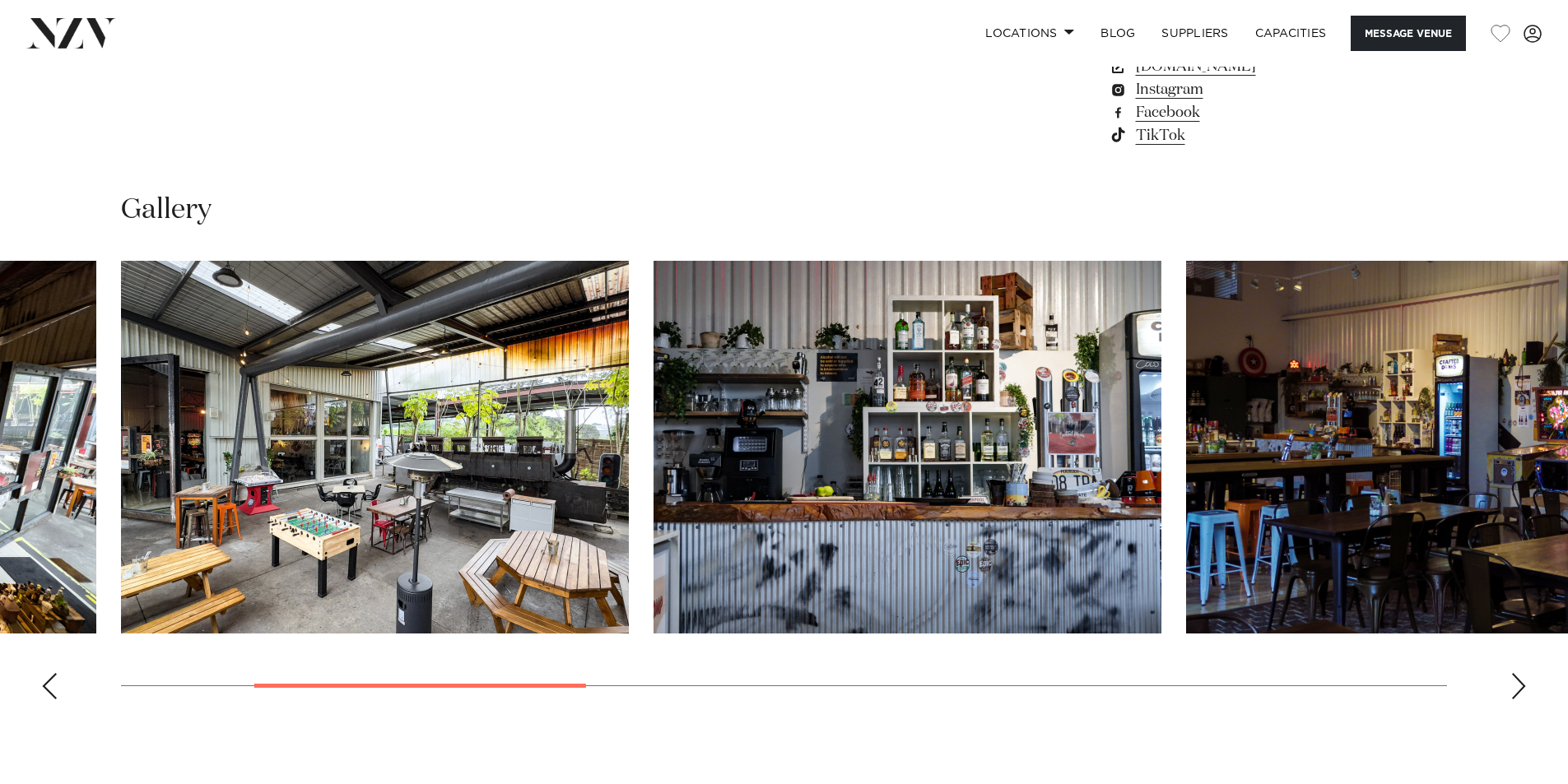
click at [0, 0] on slot at bounding box center [0, 0] width 0 height 0
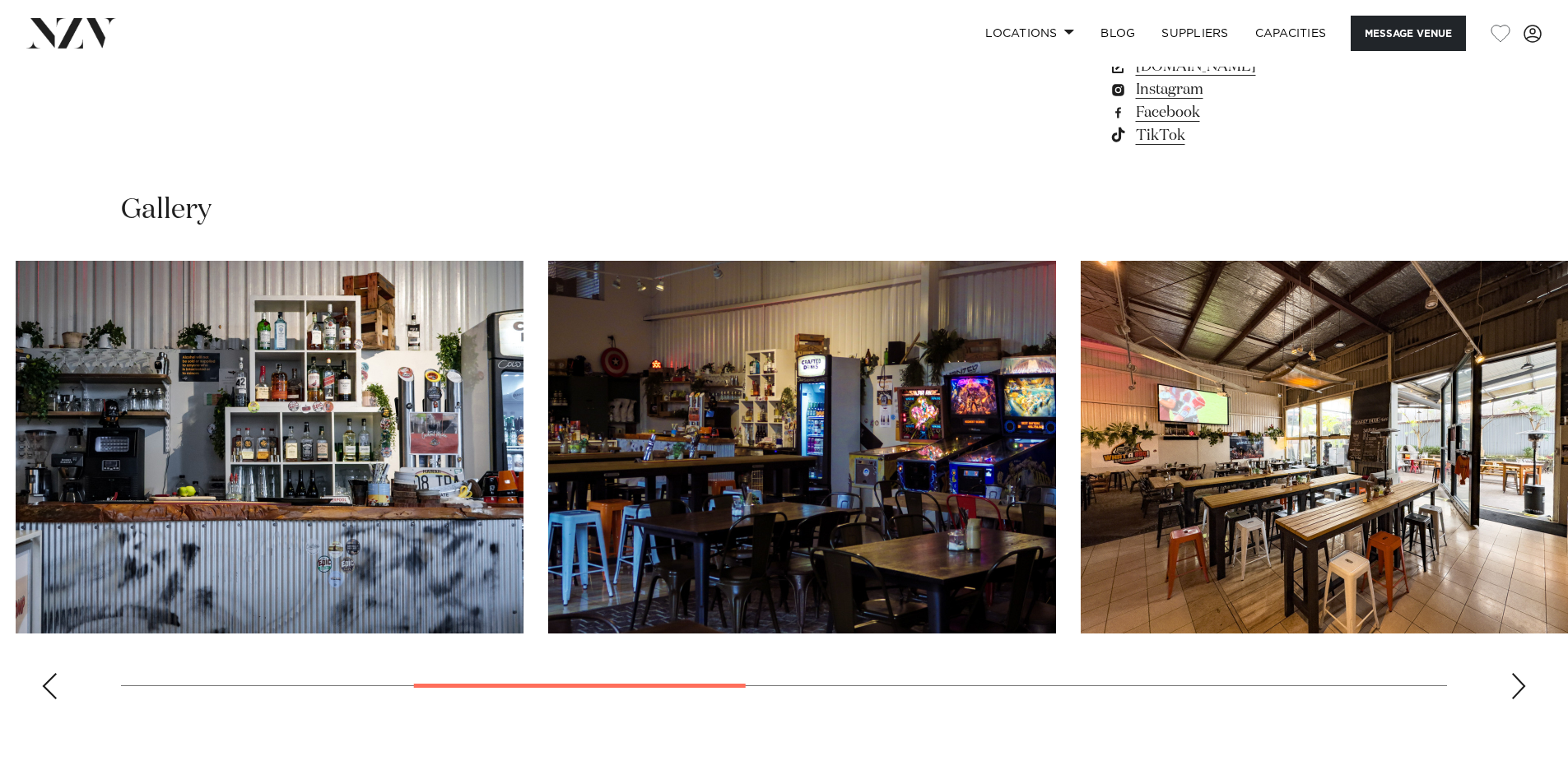
click at [548, 459] on img "4 / 10" at bounding box center [802, 447] width 508 height 373
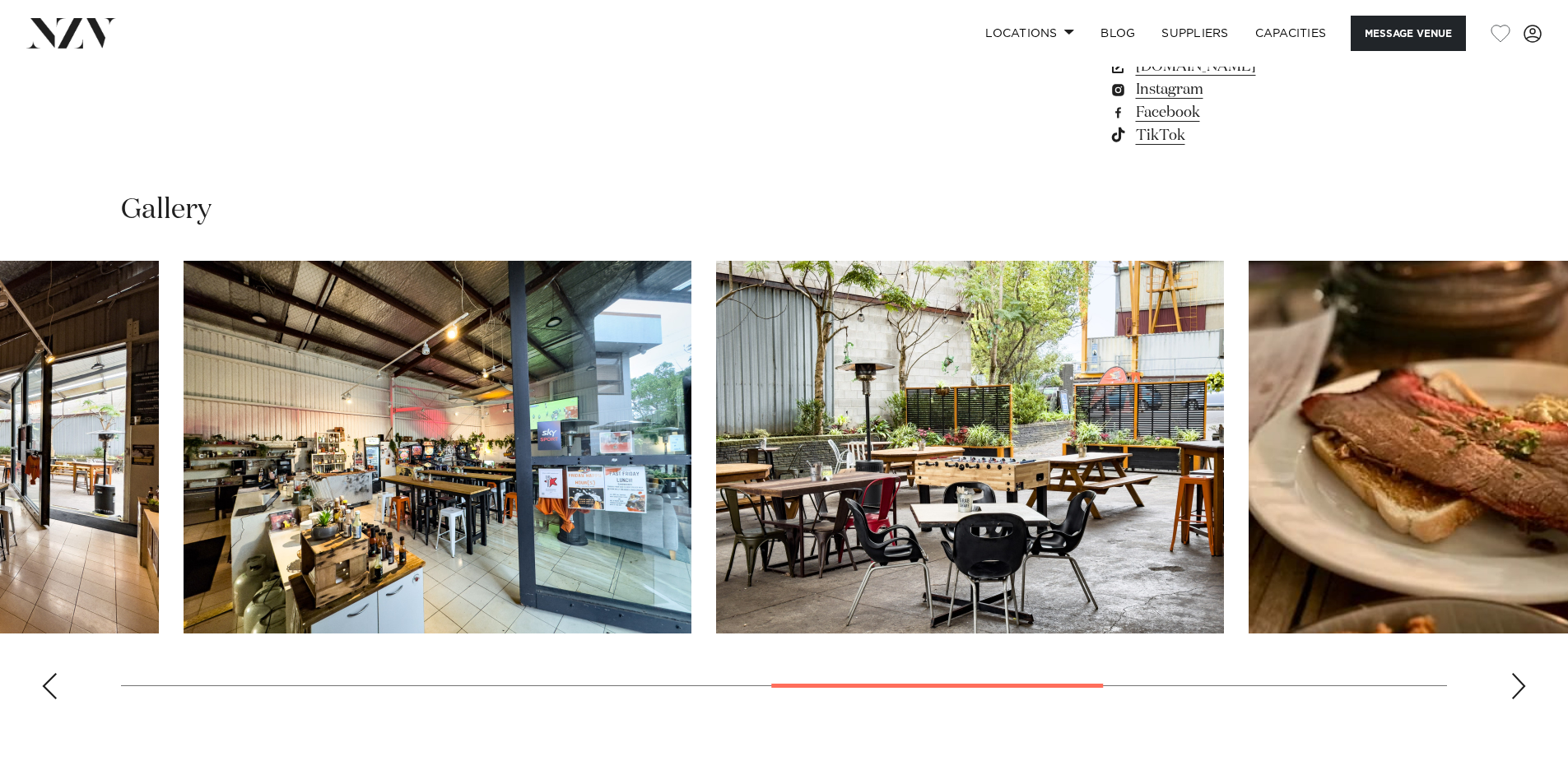
click at [183, 483] on img "6 / 10" at bounding box center [437, 447] width 508 height 373
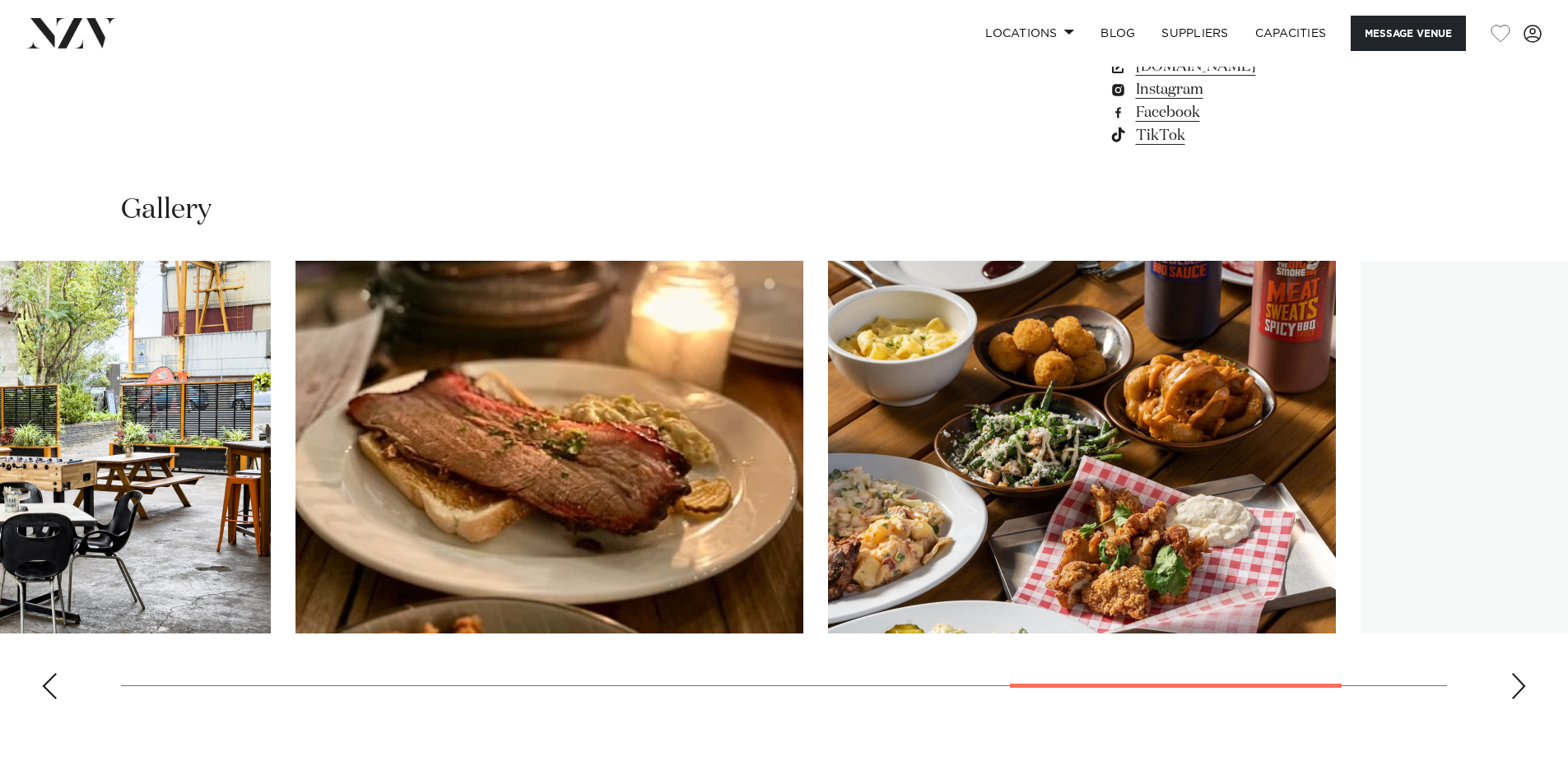
click at [296, 470] on img "8 / 10" at bounding box center [549, 447] width 508 height 373
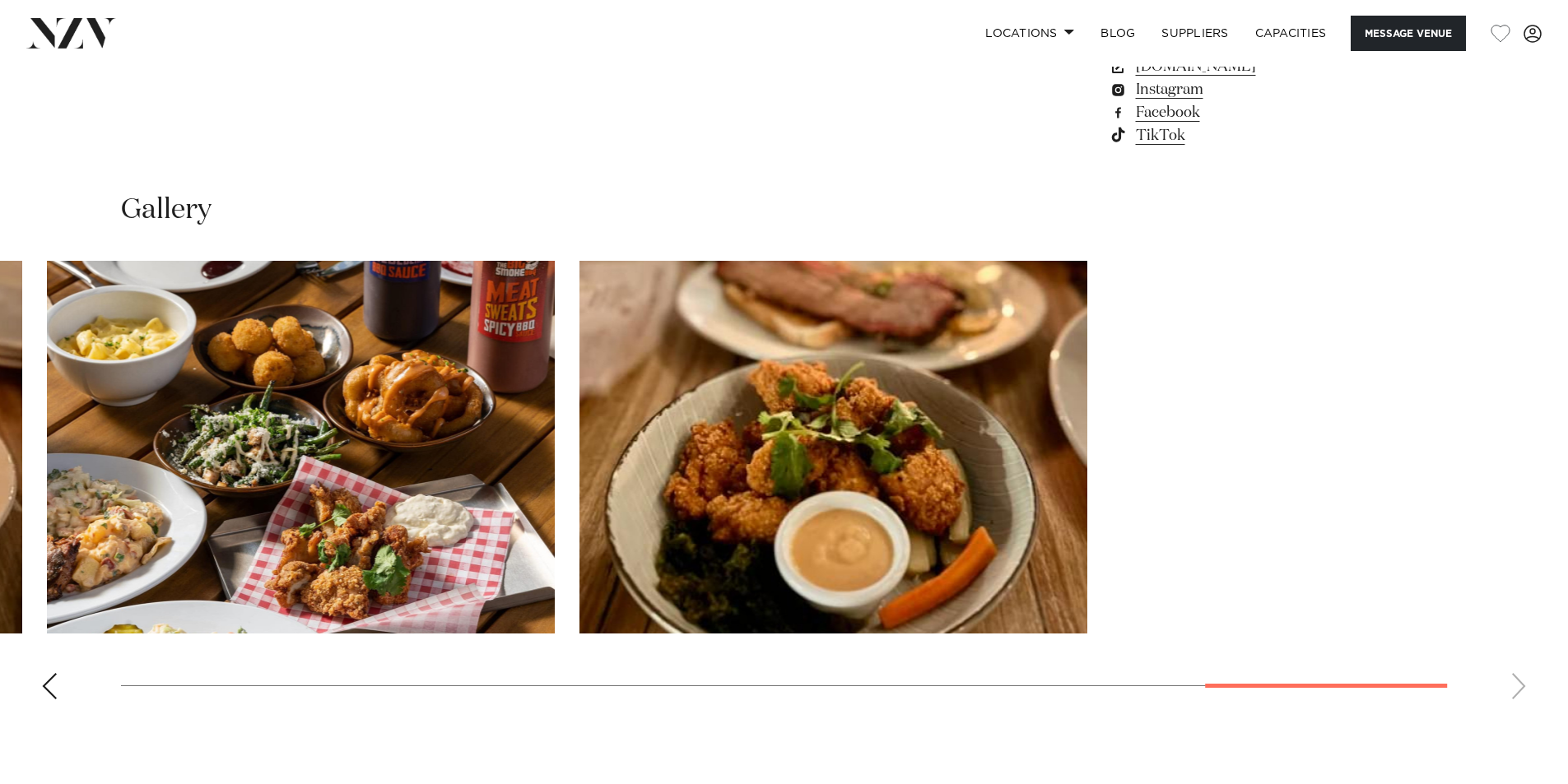
click at [0, 0] on slot at bounding box center [0, 0] width 0 height 0
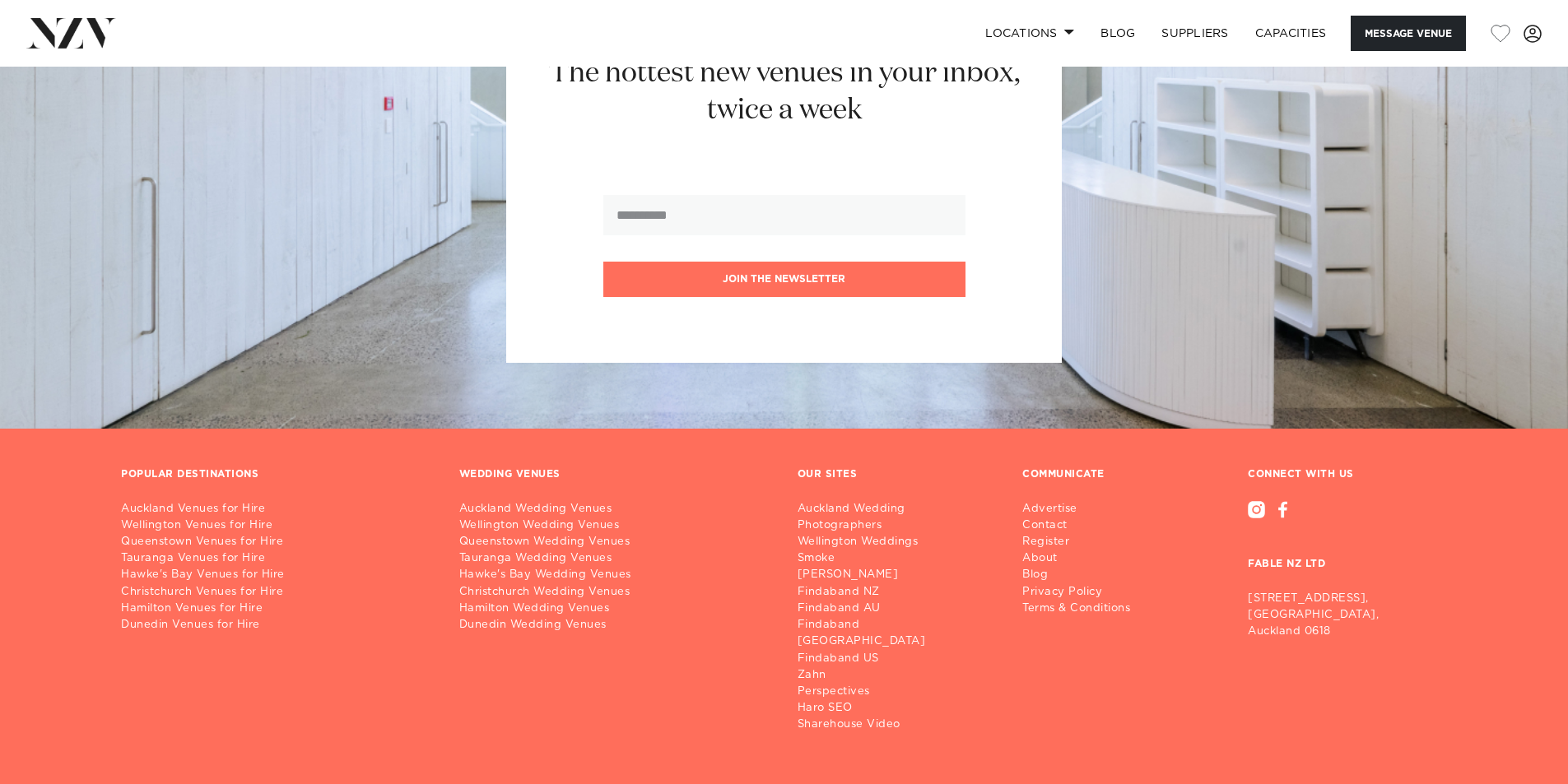
scroll to position [3437, 0]
